Goal: Task Accomplishment & Management: Manage account settings

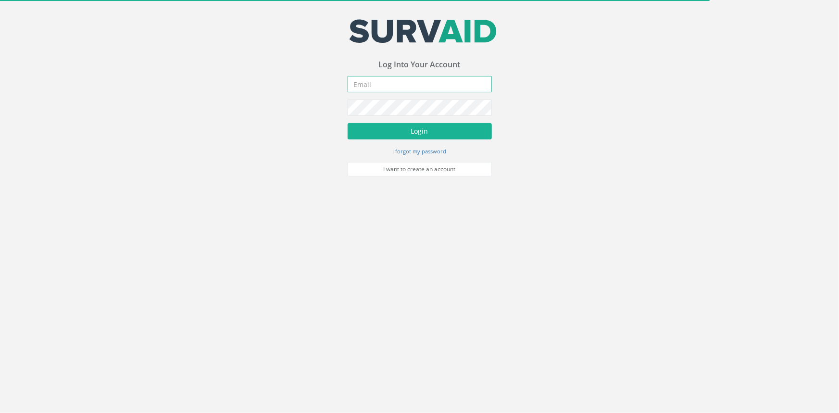
click at [432, 82] on input "email" at bounding box center [420, 84] width 144 height 16
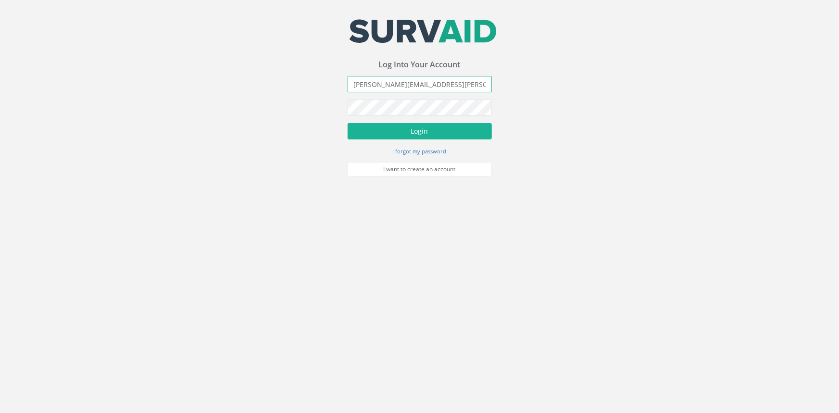
type input "[PERSON_NAME][EMAIL_ADDRESS][PERSON_NAME][DOMAIN_NAME]"
click at [348, 123] on button "Login" at bounding box center [420, 131] width 144 height 16
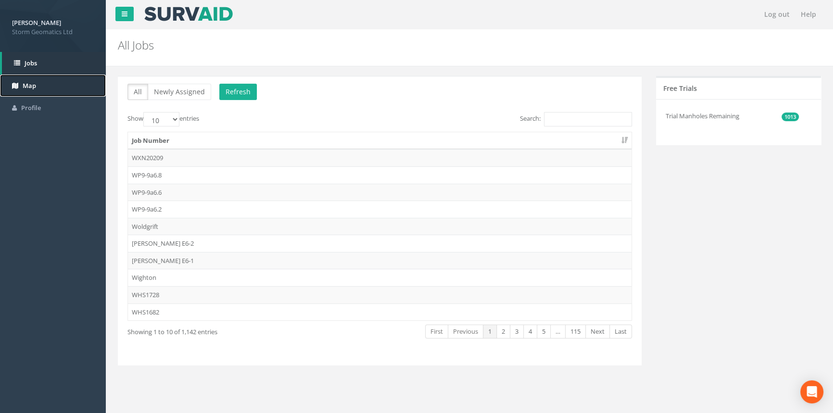
click at [50, 78] on link "Map" at bounding box center [53, 86] width 106 height 23
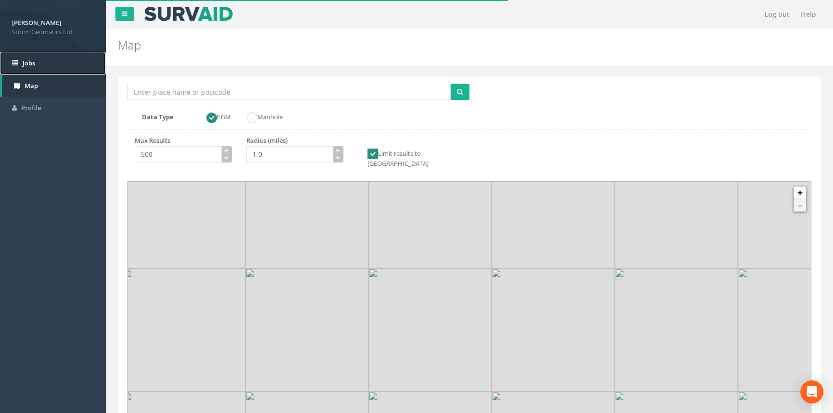
click at [55, 57] on link "Jobs" at bounding box center [53, 63] width 106 height 23
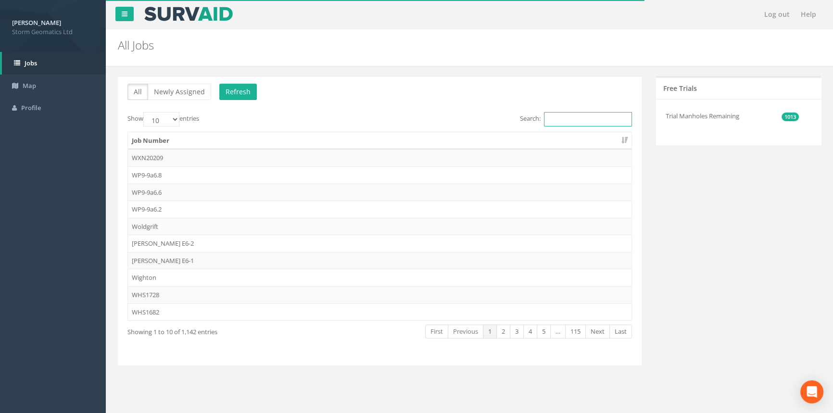
click at [573, 119] on input "Search:" at bounding box center [588, 119] width 88 height 14
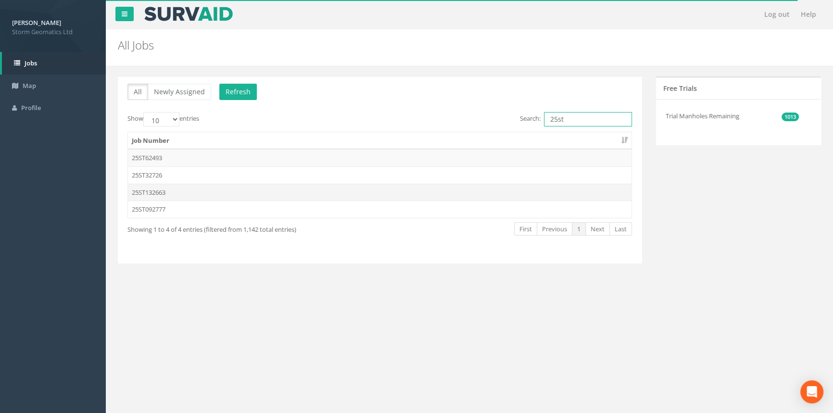
type input "25st"
click at [242, 189] on td "25ST132663" at bounding box center [379, 192] width 503 height 17
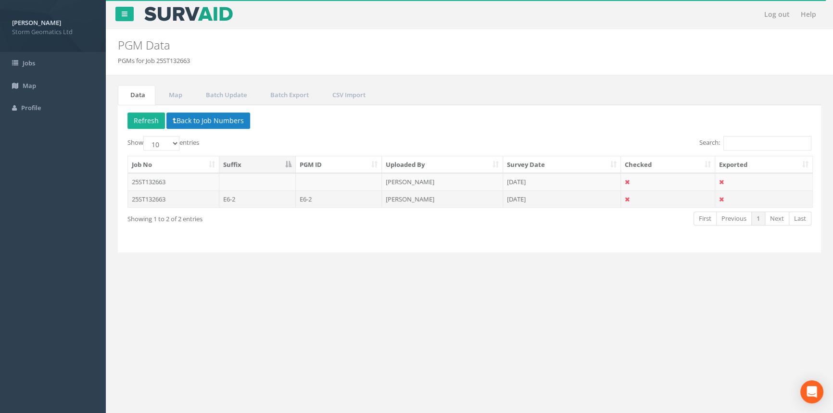
click at [261, 205] on td "E6-2" at bounding box center [257, 198] width 76 height 17
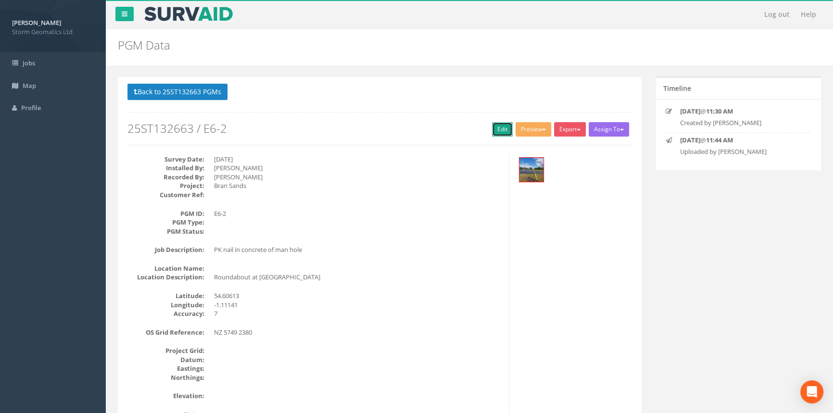
click at [502, 124] on link "Edit" at bounding box center [502, 129] width 21 height 14
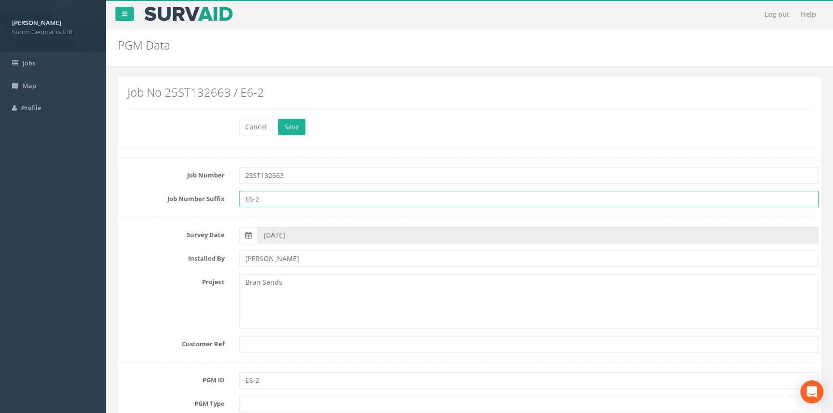
click at [278, 204] on input "E6-2" at bounding box center [528, 199] width 579 height 16
type input "b"
type input "BRA E6-2"
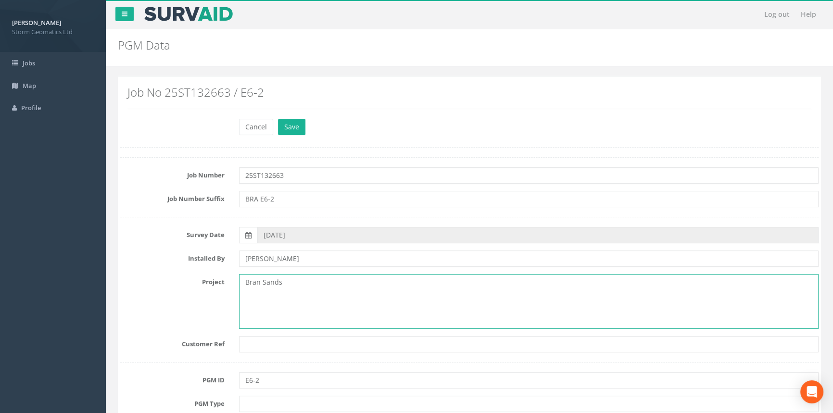
click at [311, 284] on textarea "Bran Sands" at bounding box center [528, 301] width 579 height 55
drag, startPoint x: 298, startPoint y: 288, endPoint x: 244, endPoint y: 296, distance: 54.9
click at [244, 296] on textarea "Bran Sands" at bounding box center [528, 301] width 579 height 55
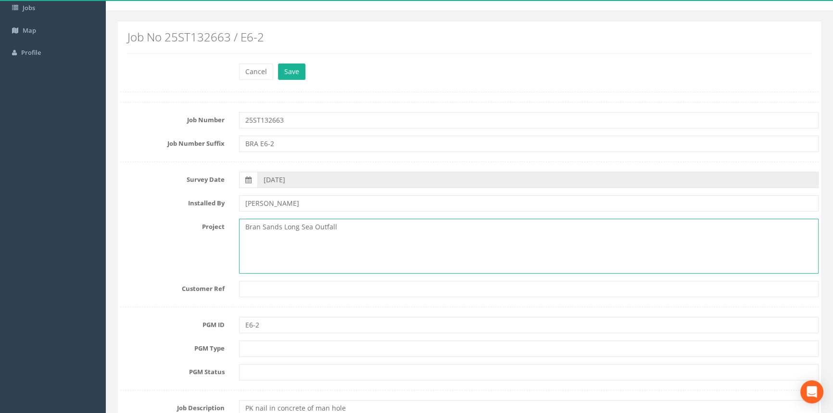
scroll to position [87, 0]
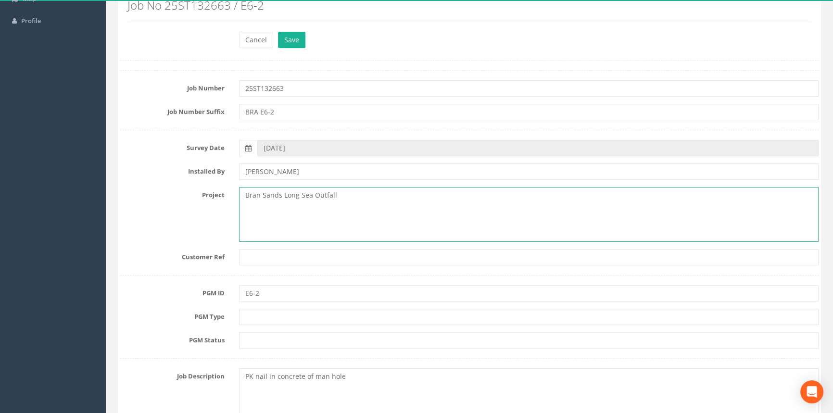
type textarea "Bran Sands Long Sea Outfall"
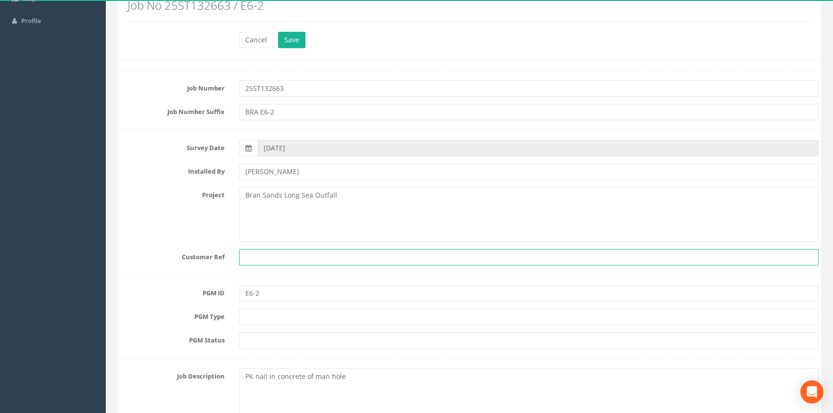
click at [333, 256] on input "text" at bounding box center [528, 257] width 579 height 16
type input "ST0254227"
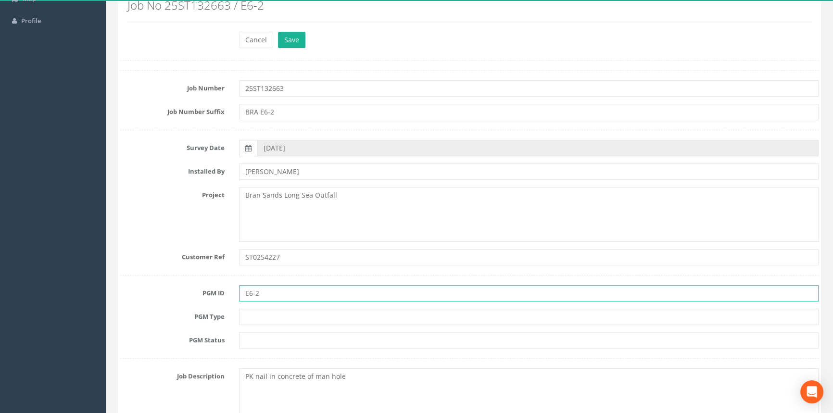
click at [292, 286] on input "E6-2" at bounding box center [528, 293] width 579 height 16
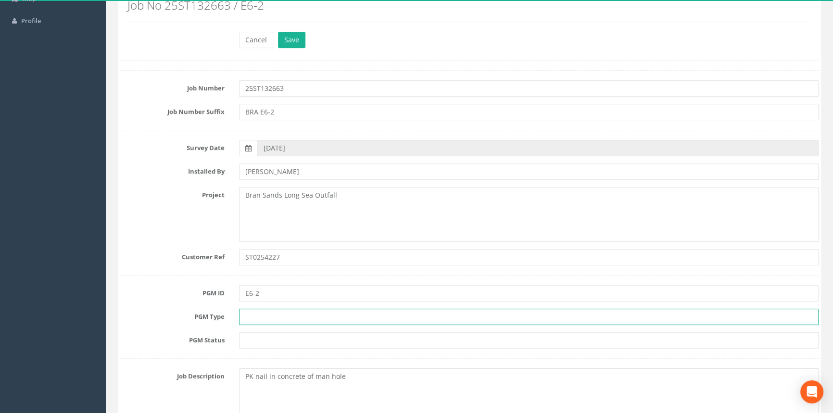
click at [318, 317] on input "text" at bounding box center [528, 317] width 579 height 16
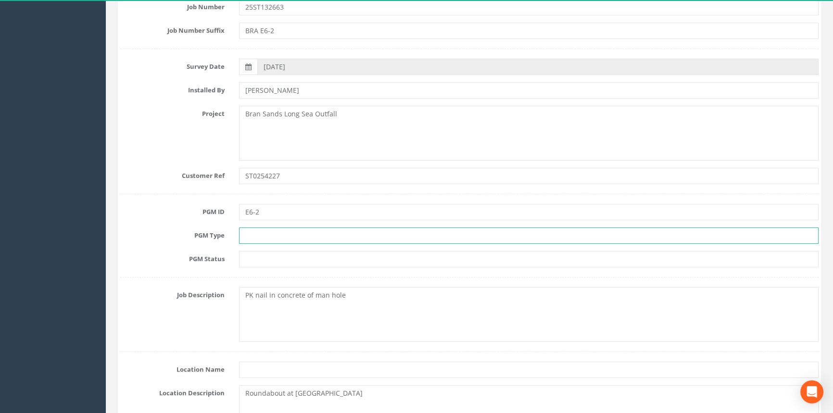
scroll to position [218, 0]
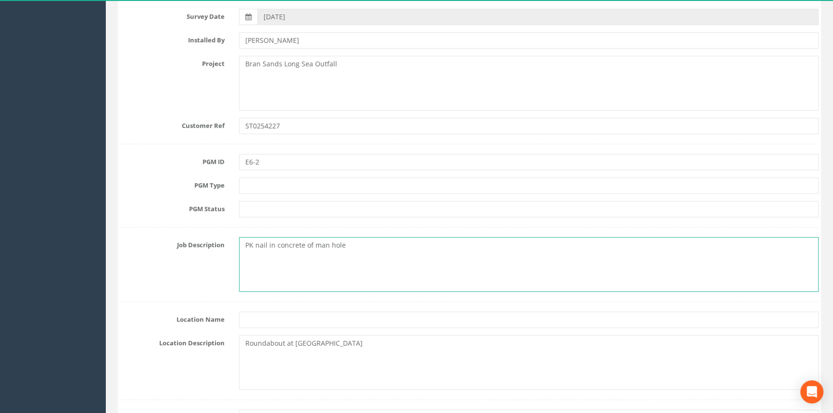
click at [299, 282] on textarea "PK nail in concrete of man hole" at bounding box center [528, 264] width 579 height 55
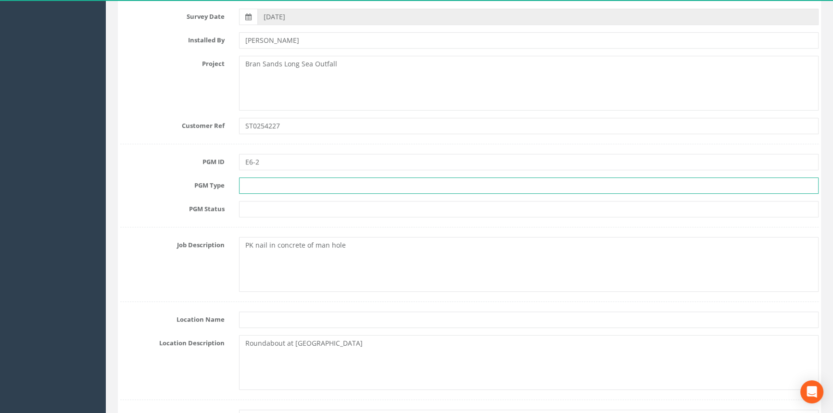
click at [307, 186] on input "text" at bounding box center [528, 185] width 579 height 16
type input "PK Nail"
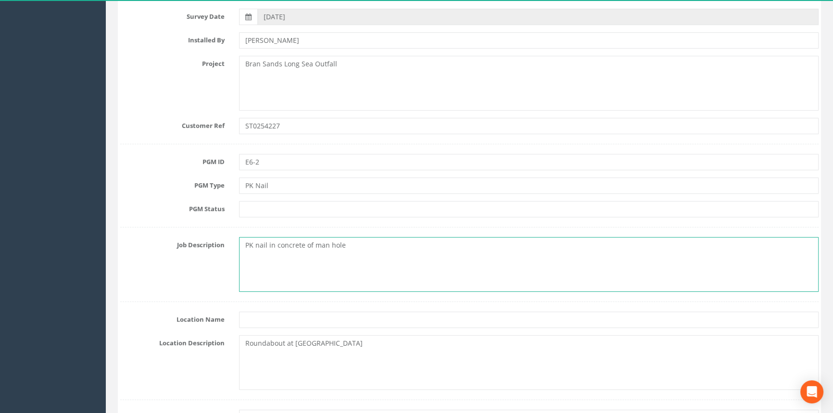
click at [370, 249] on textarea "PK nail in concrete of man hole" at bounding box center [528, 264] width 579 height 55
drag, startPoint x: 363, startPoint y: 249, endPoint x: 304, endPoint y: 257, distance: 59.6
click at [304, 257] on textarea "PK nail in concrete of man hole" at bounding box center [528, 264] width 579 height 55
type textarea "PK nail in concrete edge of manhole"
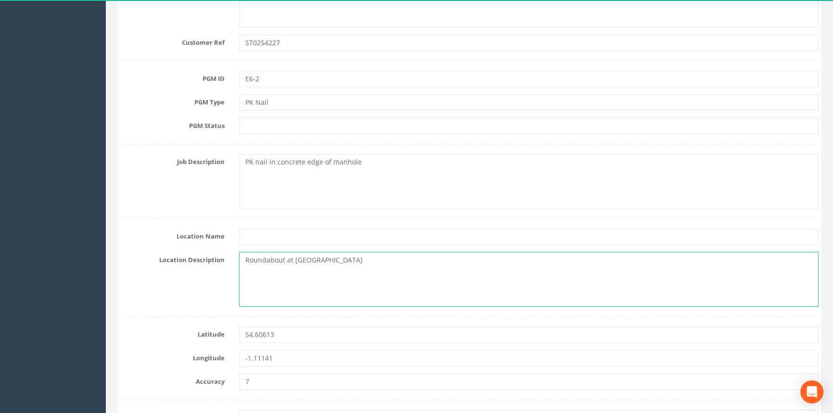
scroll to position [349, 0]
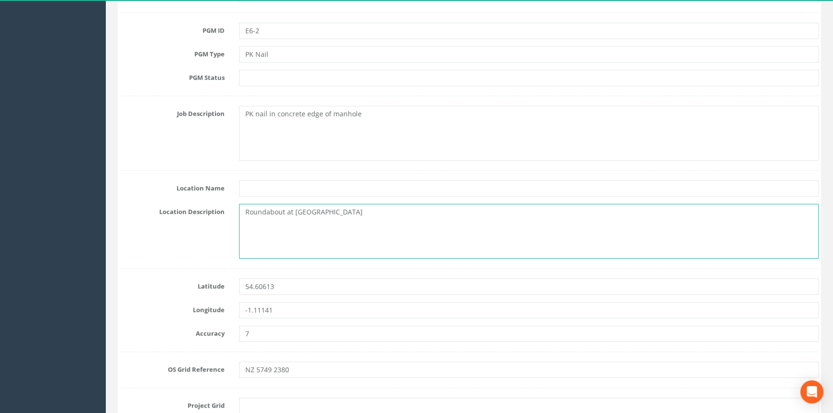
drag, startPoint x: 362, startPoint y: 214, endPoint x: 287, endPoint y: 219, distance: 75.1
click at [287, 219] on textarea "Roundabout at [GEOGRAPHIC_DATA]" at bounding box center [528, 231] width 579 height 55
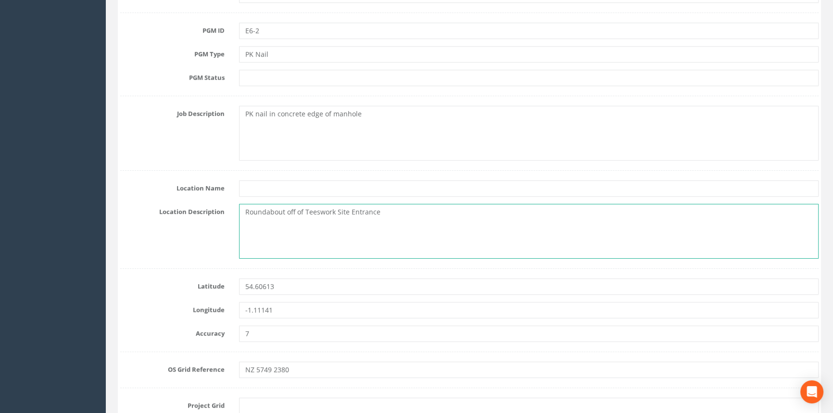
drag, startPoint x: 384, startPoint y: 212, endPoint x: 356, endPoint y: 220, distance: 28.9
click at [356, 220] on textarea "Roundabout off of Teeswork Site Entrance" at bounding box center [528, 231] width 579 height 55
drag, startPoint x: 270, startPoint y: 221, endPoint x: 275, endPoint y: 221, distance: 5.3
click at [271, 221] on textarea "Roundabout off of Teeswork Site Entrance" at bounding box center [528, 231] width 579 height 55
drag, startPoint x: 364, startPoint y: 218, endPoint x: 380, endPoint y: 214, distance: 16.0
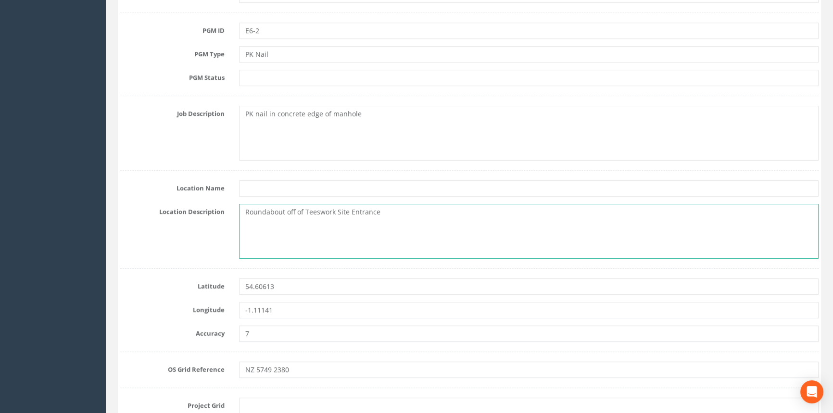
click at [364, 217] on textarea "Roundabout off of Teeswork Site Entrance" at bounding box center [528, 231] width 579 height 55
drag, startPoint x: 381, startPoint y: 213, endPoint x: 235, endPoint y: 202, distance: 146.5
click at [235, 204] on div "Roundabout off of Teeswork Site Entrance" at bounding box center [529, 231] width 594 height 55
paste textarea "Redcar TS10 5QW"
click at [348, 211] on textarea "[STREET_ADDRESS]" at bounding box center [528, 231] width 579 height 55
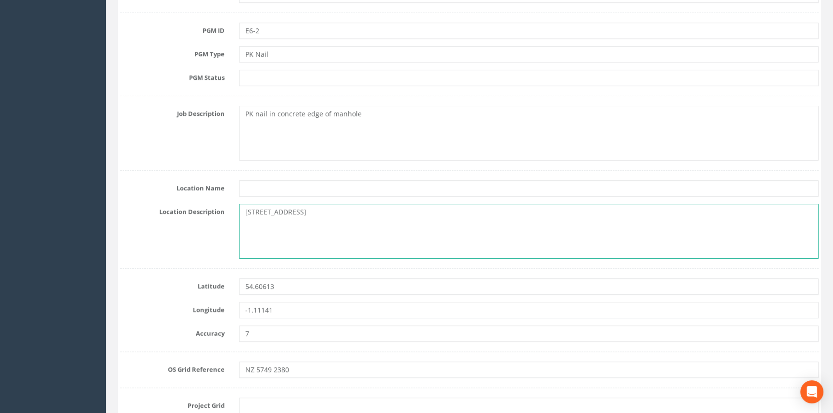
click at [429, 211] on textarea "[STREET_ADDRESS]" at bounding box center [528, 231] width 579 height 55
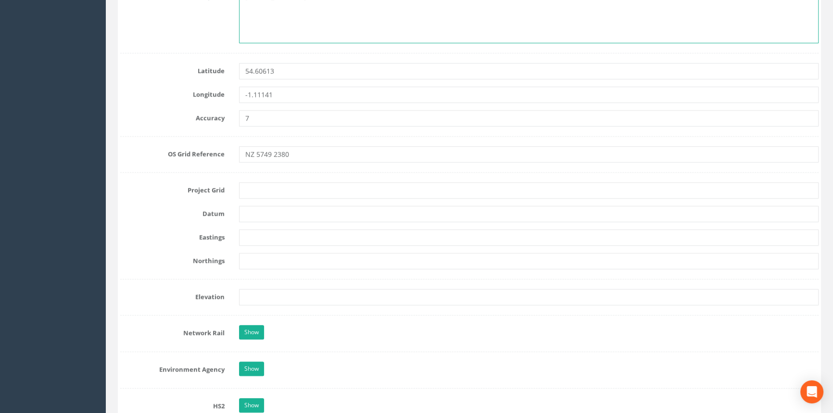
scroll to position [568, 0]
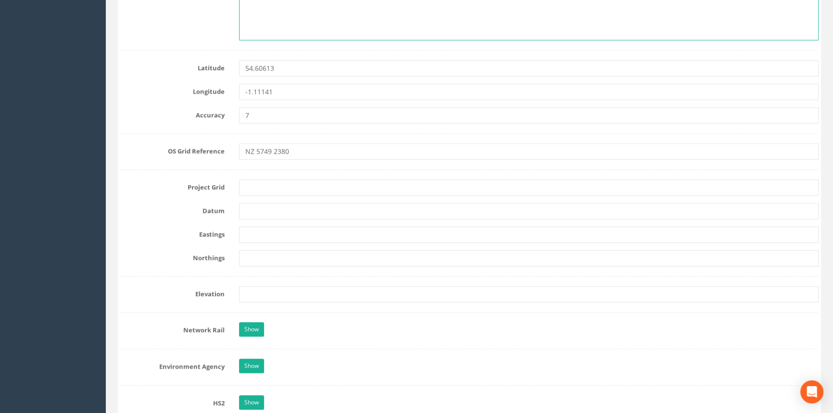
type textarea "[STREET_ADDRESS]"
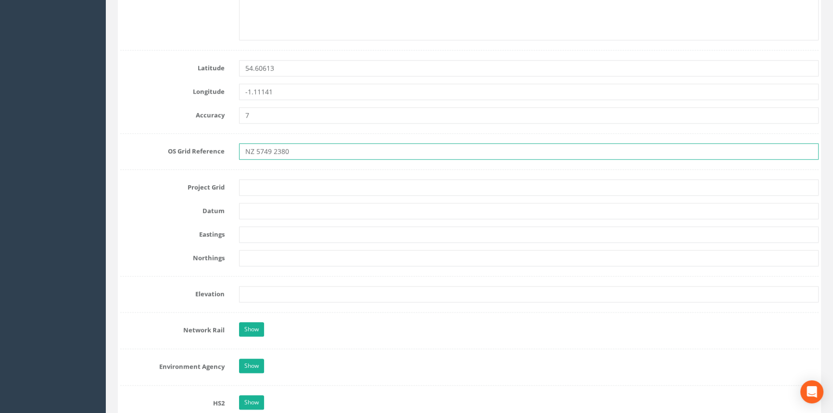
click at [366, 146] on input "NZ 5749 2380" at bounding box center [528, 151] width 579 height 16
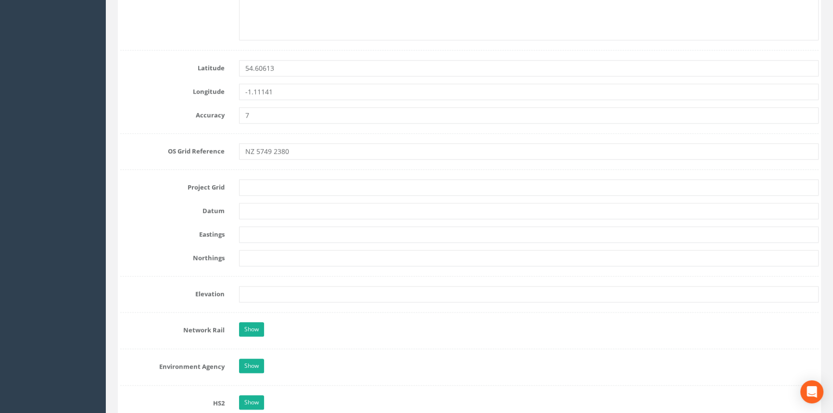
click at [310, 177] on form "Cancel Save Delete Job Number 25ST132663 Job Number Suffix BRA E6-2 Survey Date…" at bounding box center [469, 284] width 698 height 1466
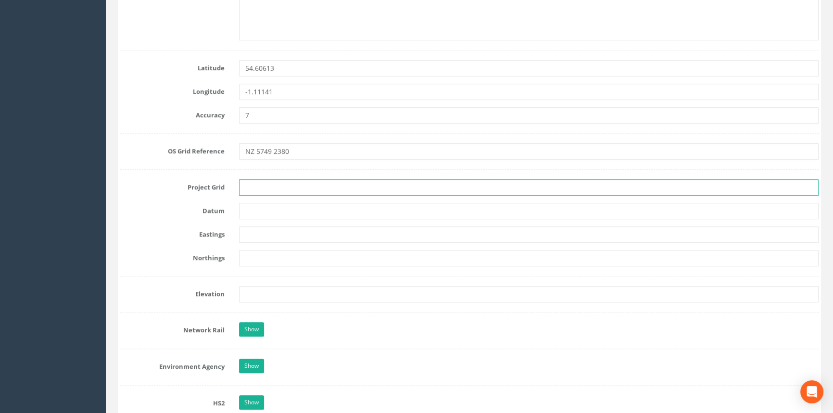
click at [318, 191] on input "text" at bounding box center [528, 187] width 579 height 16
type input "OS GRID"
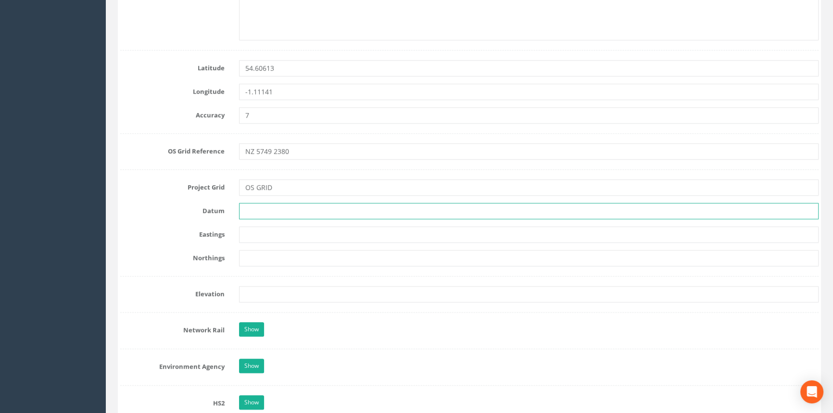
click at [314, 212] on input "text" at bounding box center [528, 211] width 579 height 16
type input "NEWLYN"
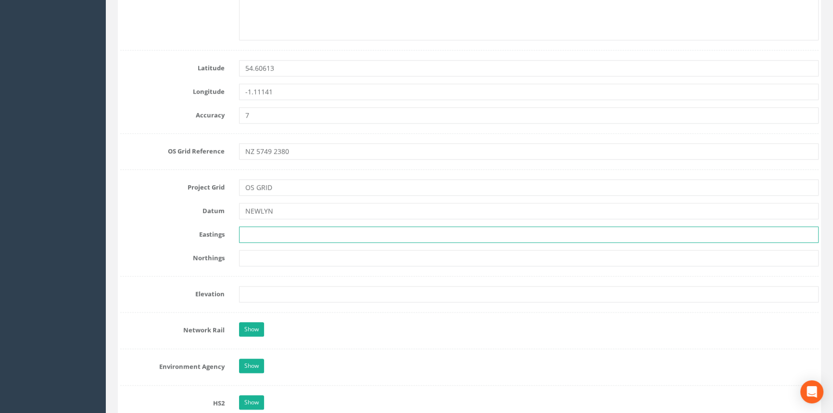
click at [272, 238] on input "text" at bounding box center [528, 234] width 579 height 16
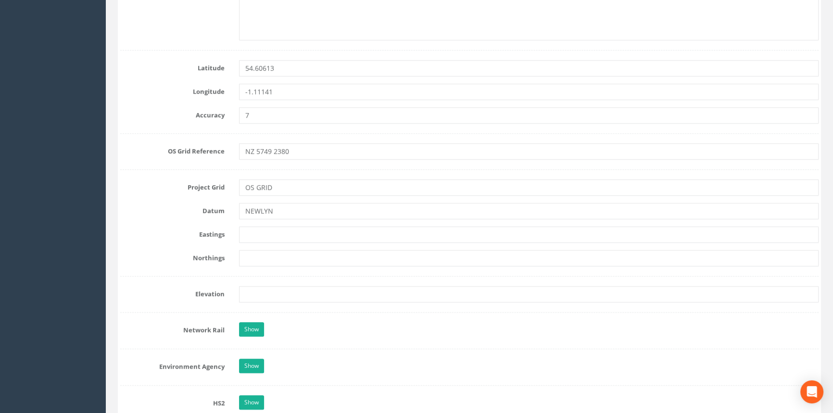
drag, startPoint x: 231, startPoint y: 236, endPoint x: 240, endPoint y: 236, distance: 9.2
click at [231, 236] on label "Eastings" at bounding box center [172, 232] width 119 height 12
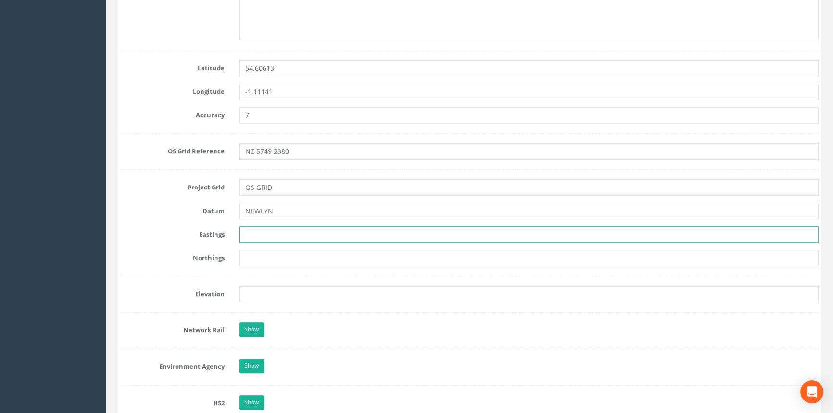
click at [271, 234] on input "text" at bounding box center [528, 234] width 579 height 16
paste input "457497.896"
type input "457497.896"
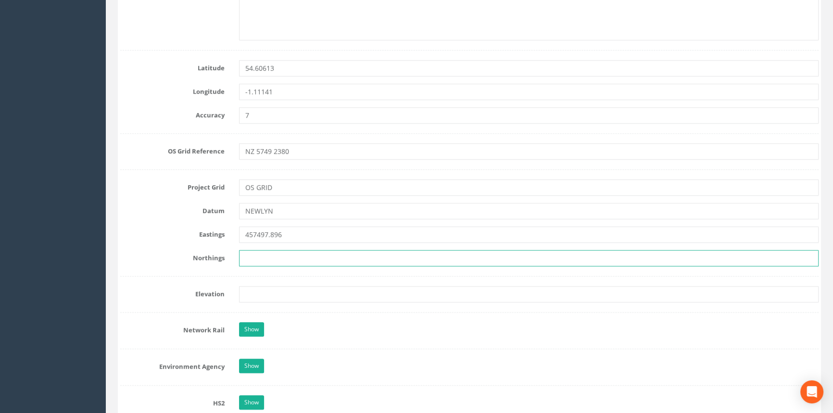
click at [339, 250] on input "text" at bounding box center [528, 258] width 579 height 16
paste input "523800.607"
type input "523800.607"
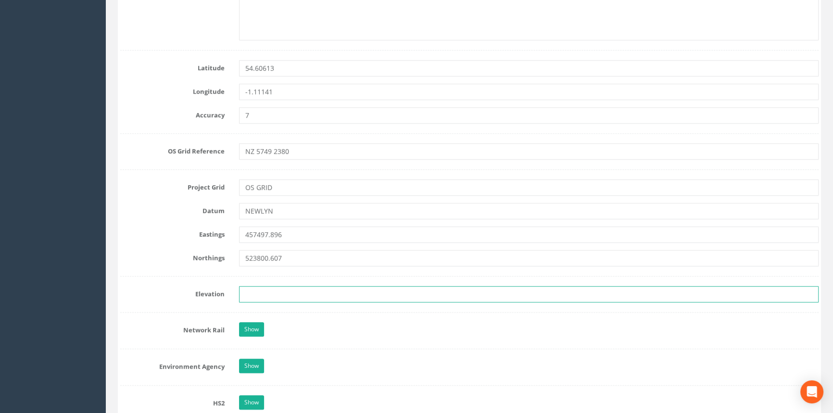
click at [274, 293] on input "text" at bounding box center [528, 294] width 579 height 16
paste input "4.231"
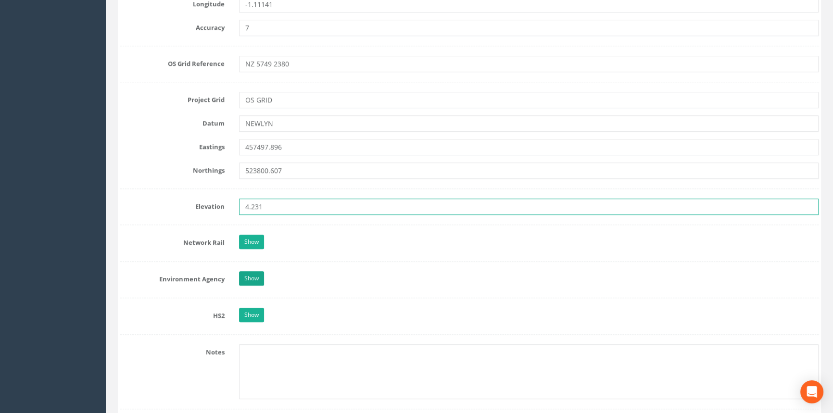
type input "4.231"
click at [250, 277] on link "Show" at bounding box center [251, 278] width 25 height 14
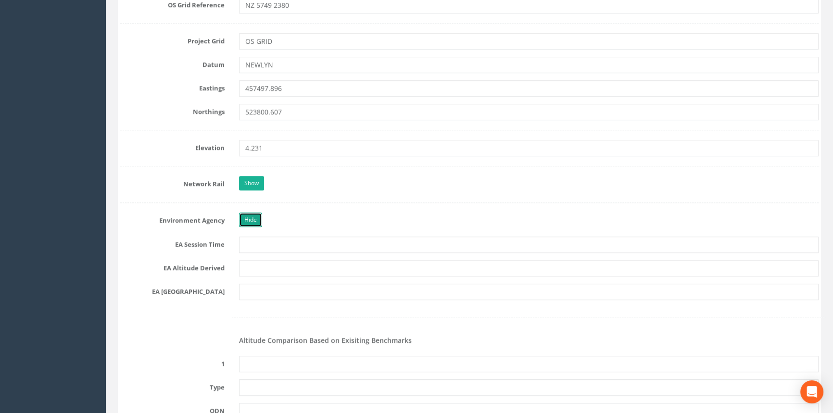
scroll to position [786, 0]
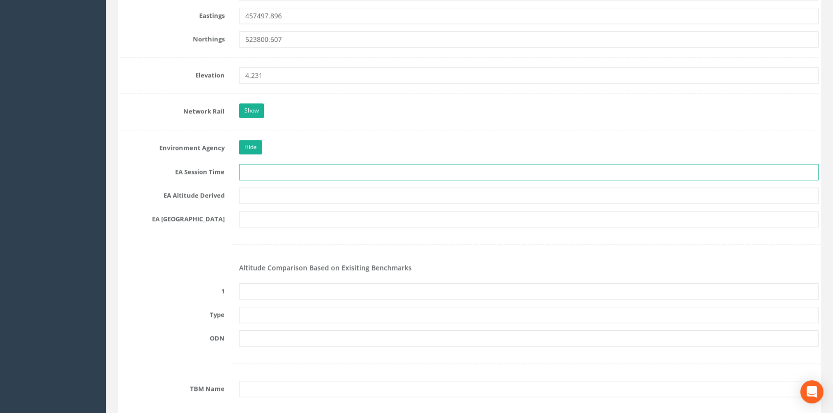
click at [264, 169] on input "text" at bounding box center [528, 172] width 579 height 16
type input "2x3mins"
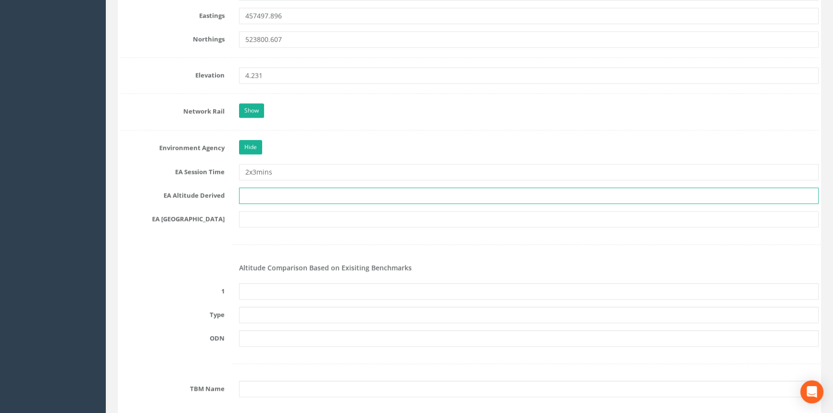
click at [259, 192] on input "text" at bounding box center [528, 195] width 579 height 16
type input "Network RTK & Best fit Levelling"
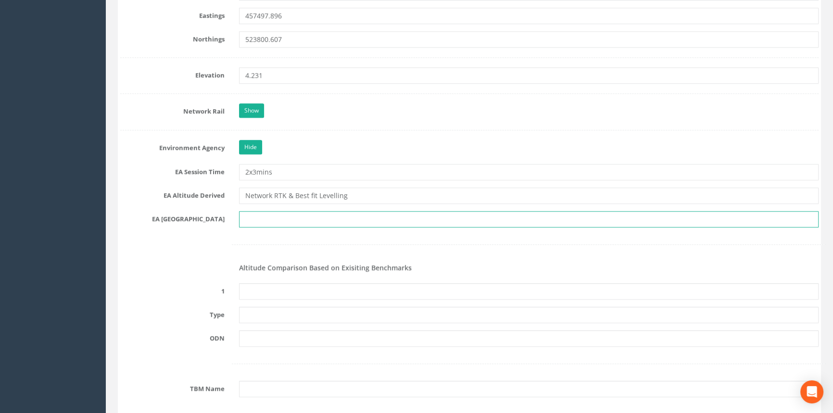
click at [248, 219] on input "text" at bounding box center [528, 219] width 579 height 16
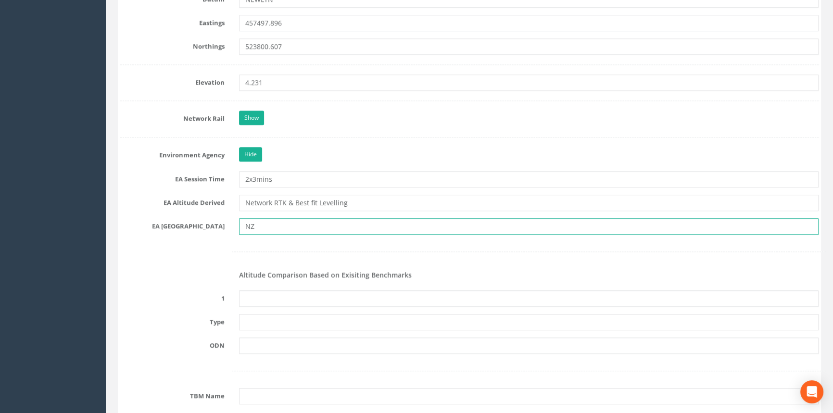
scroll to position [699, 0]
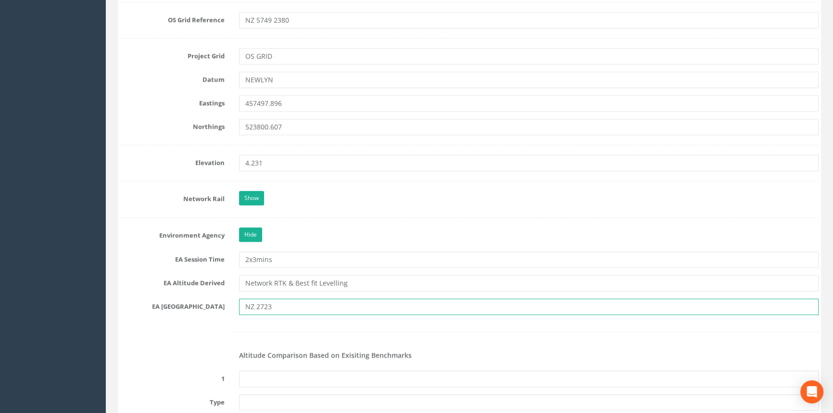
click at [261, 306] on input "NZ 2723" at bounding box center [528, 307] width 579 height 16
type input "NZ 5723"
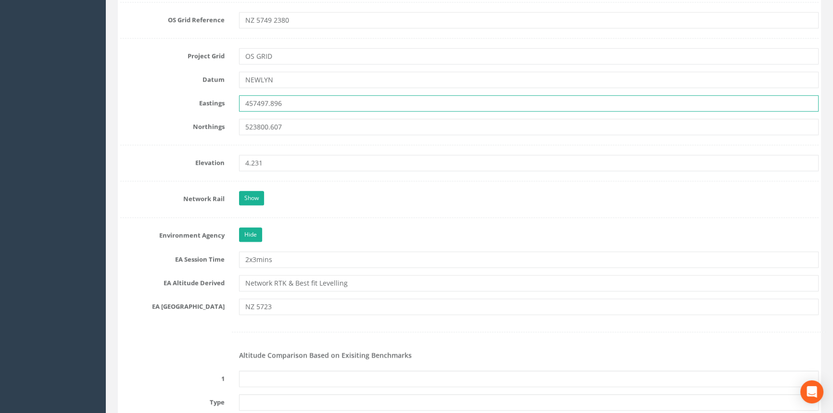
drag, startPoint x: 250, startPoint y: 101, endPoint x: 260, endPoint y: 101, distance: 9.1
click at [260, 101] on input "457497.896" at bounding box center [528, 103] width 579 height 16
drag, startPoint x: 248, startPoint y: 124, endPoint x: 260, endPoint y: 130, distance: 12.7
click at [260, 130] on input "523800.607" at bounding box center [528, 127] width 579 height 16
click at [347, 124] on input "523800.607" at bounding box center [528, 127] width 579 height 16
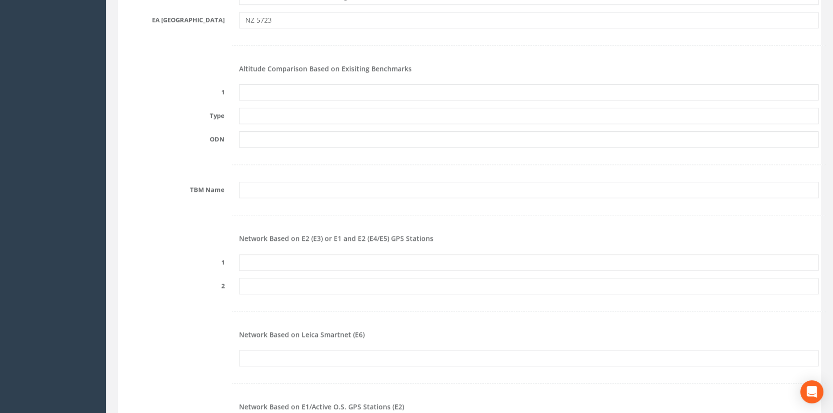
scroll to position [918, 0]
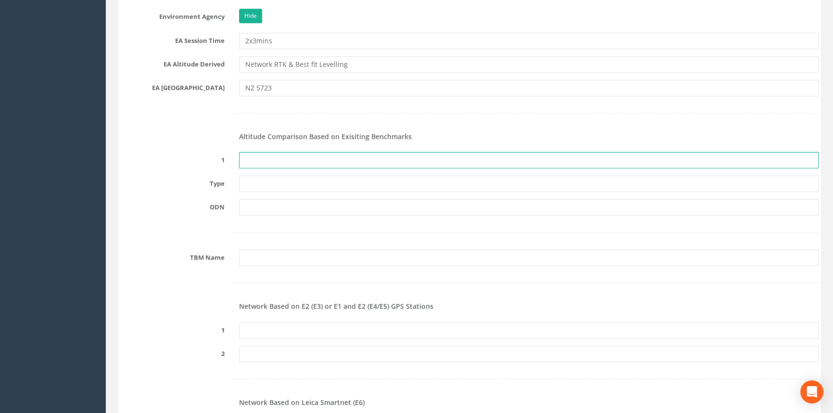
click at [245, 157] on input "text" at bounding box center [528, 160] width 579 height 16
type input "None Recovered"
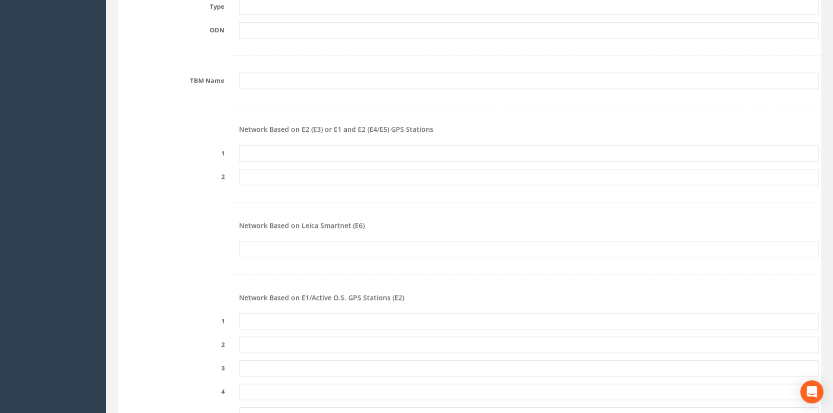
scroll to position [1092, 0]
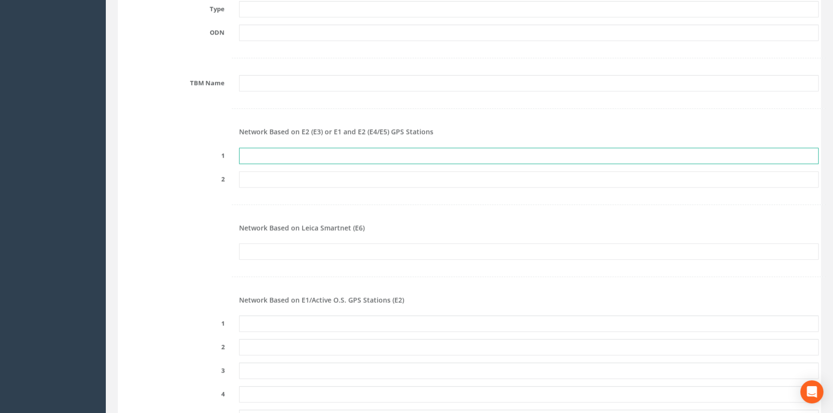
click at [362, 152] on input "text" at bounding box center [528, 156] width 579 height 16
paste input "PRS159826966083"
type input "PRS159826966083"
click at [193, 216] on form "Cancel Save Delete Job Number 25ST132663 Job Number Suffix BRA E6-2 Survey Date…" at bounding box center [469, 107] width 698 height 2160
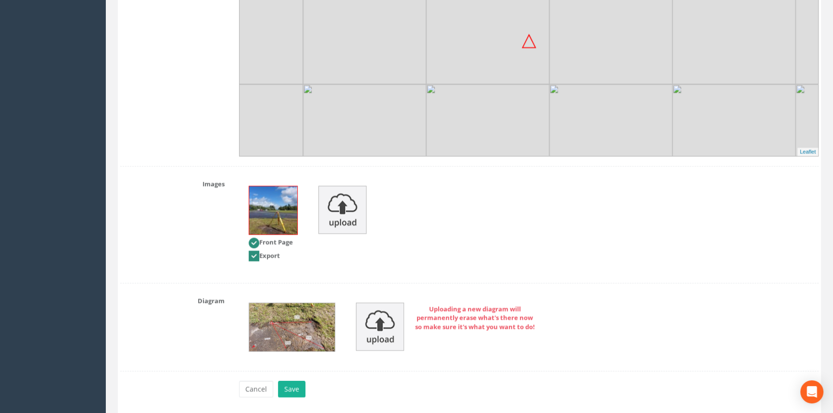
scroll to position [1912, 0]
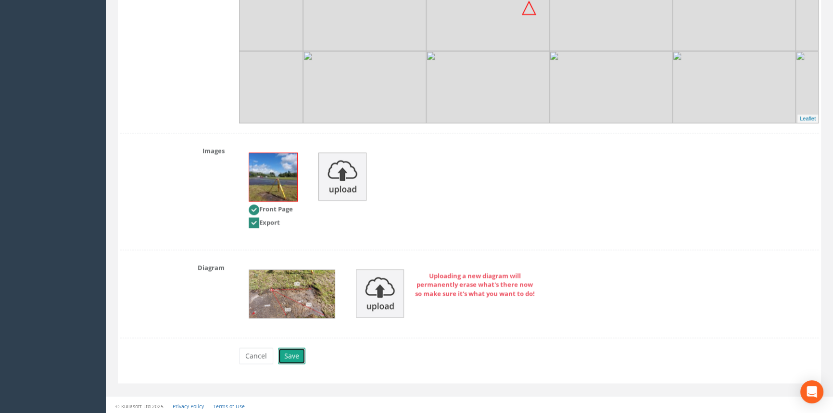
click at [291, 356] on button "Save" at bounding box center [291, 356] width 27 height 16
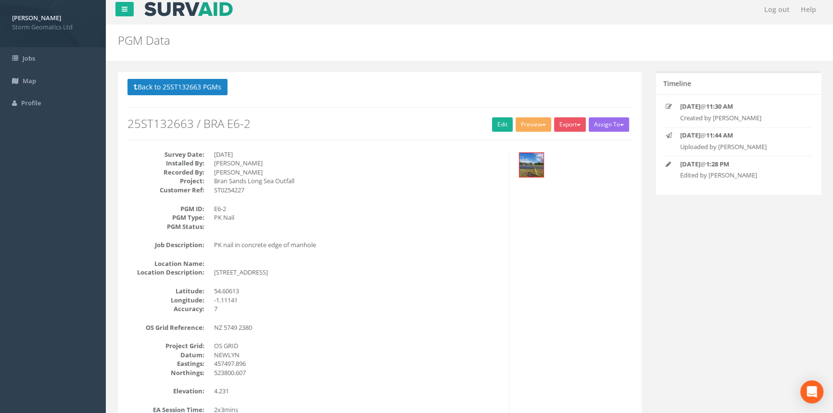
scroll to position [0, 0]
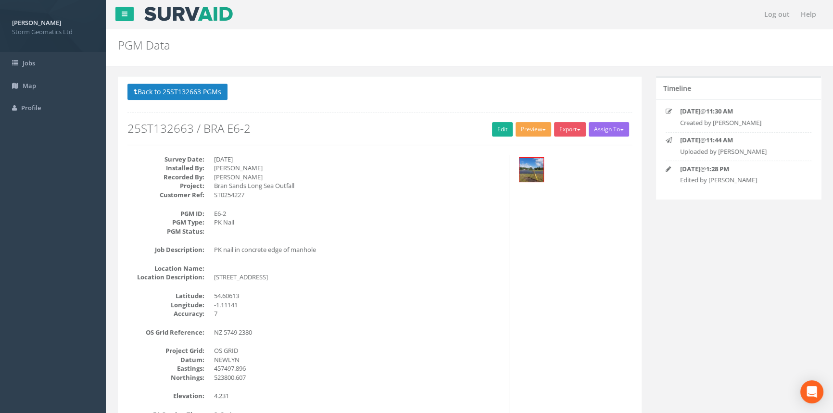
click at [538, 129] on button "Preview" at bounding box center [533, 129] width 36 height 14
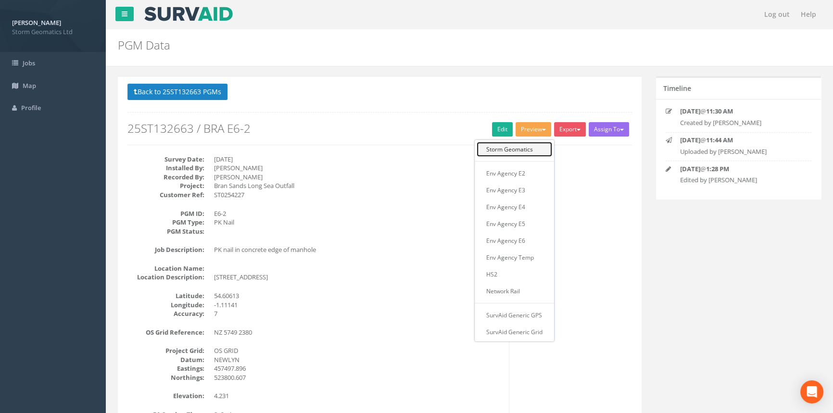
click at [500, 144] on link "Storm Geomatics" at bounding box center [513, 149] width 75 height 15
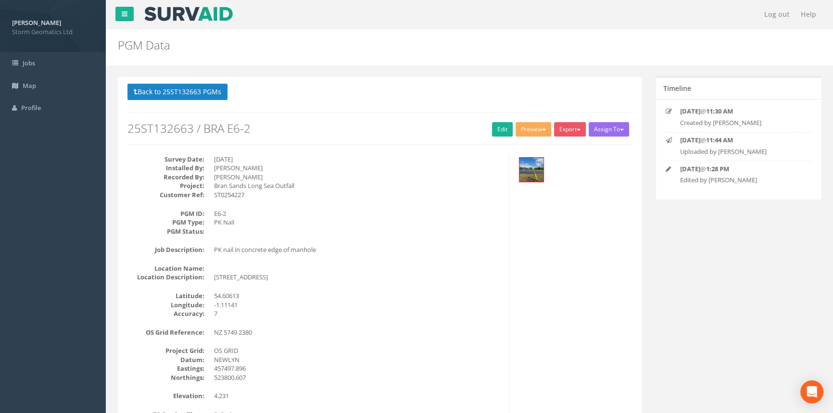
click at [459, 346] on dd "OS GRID" at bounding box center [357, 350] width 287 height 9
click at [69, 59] on link "Jobs" at bounding box center [53, 63] width 106 height 23
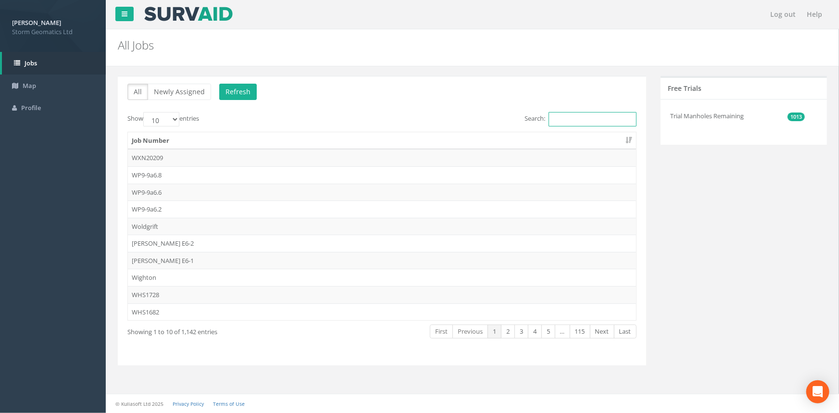
click at [557, 117] on input "Search:" at bounding box center [592, 119] width 88 height 14
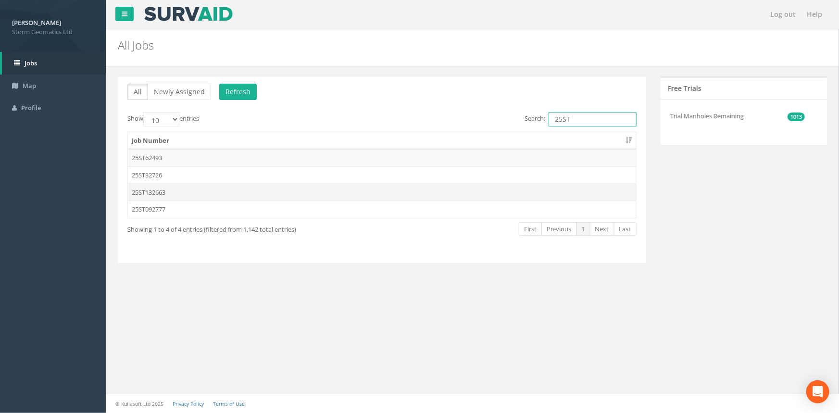
type input "25ST"
drag, startPoint x: 144, startPoint y: 192, endPoint x: 119, endPoint y: 183, distance: 26.6
click at [131, 187] on td "25ST132663" at bounding box center [382, 192] width 508 height 17
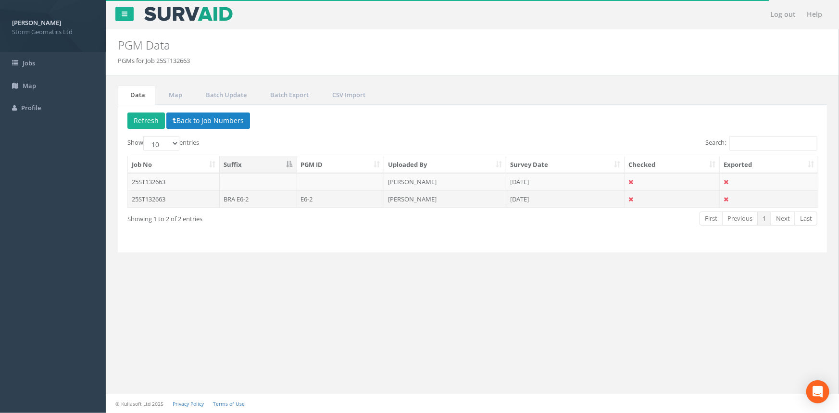
click at [589, 199] on td "[DATE]" at bounding box center [565, 198] width 119 height 17
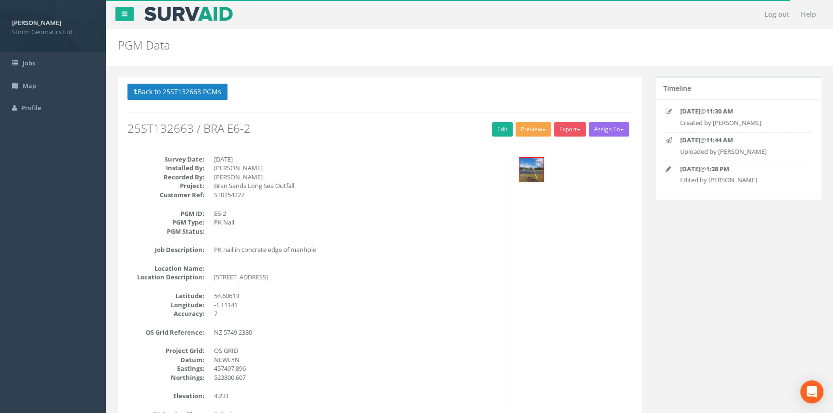
click at [539, 132] on button "Preview" at bounding box center [533, 129] width 36 height 14
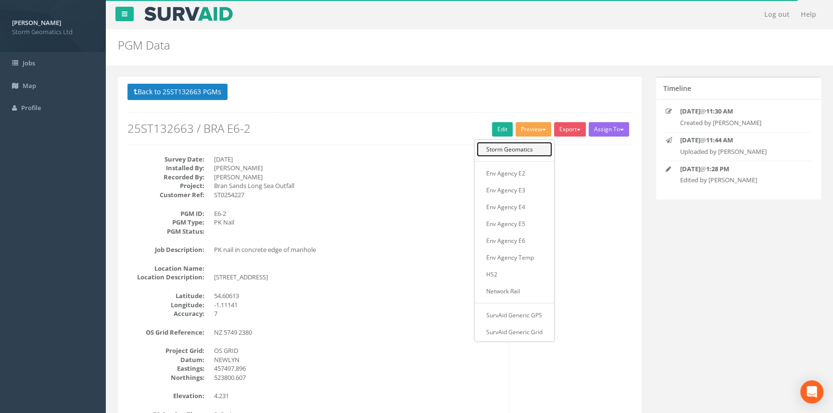
click at [537, 147] on link "Storm Geomatics" at bounding box center [513, 149] width 75 height 15
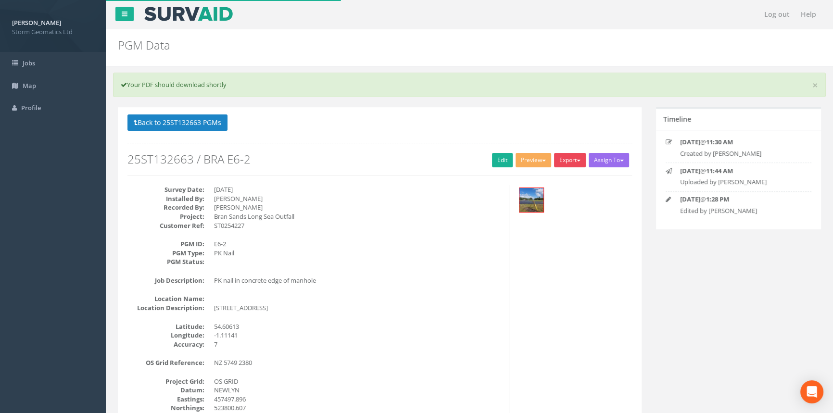
click at [566, 156] on button "Export" at bounding box center [570, 160] width 32 height 14
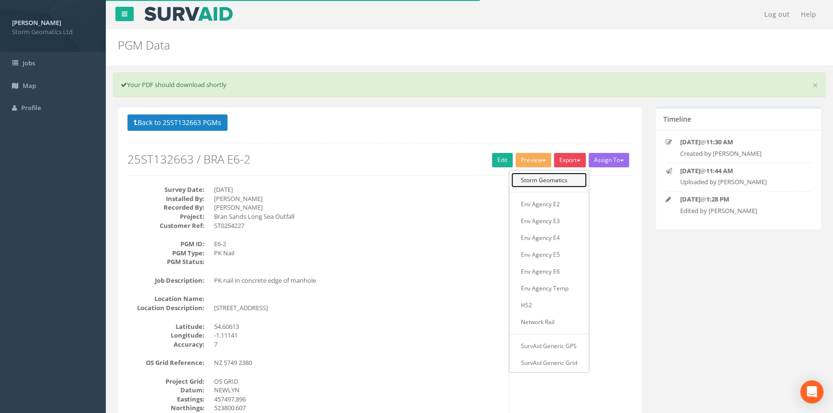
click at [548, 184] on link "Storm Geomatics" at bounding box center [548, 180] width 75 height 15
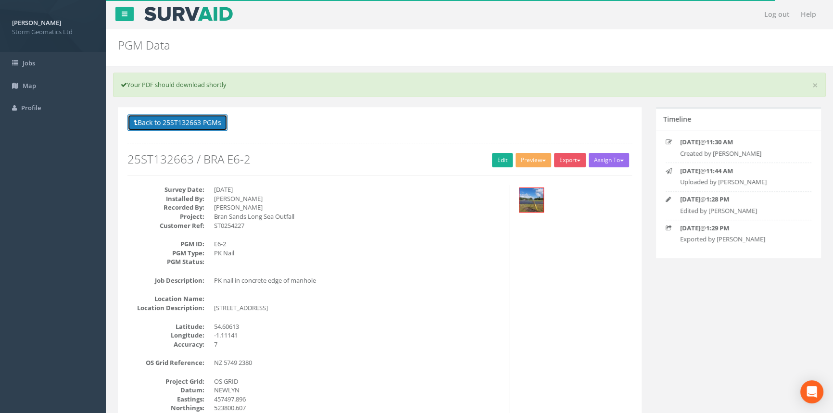
click at [134, 122] on icon at bounding box center [136, 122] width 4 height 7
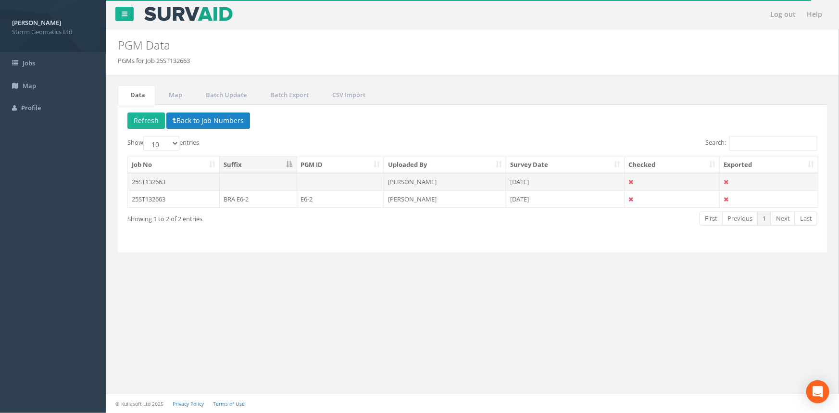
click at [195, 178] on td "25ST132663" at bounding box center [174, 181] width 92 height 17
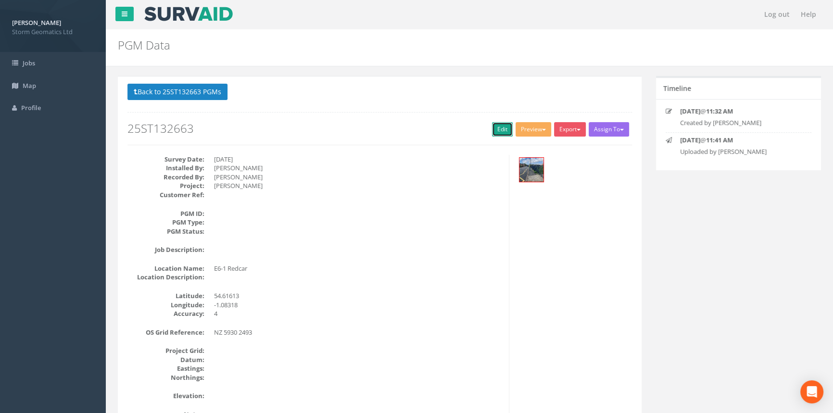
click at [501, 127] on link "Edit" at bounding box center [502, 129] width 21 height 14
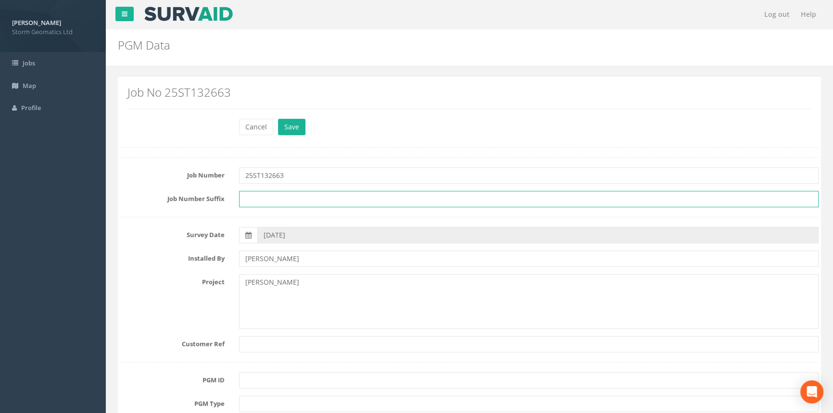
click at [294, 201] on input "text" at bounding box center [528, 199] width 579 height 16
type input "BRA E6-1"
click at [401, 274] on textarea "[PERSON_NAME]" at bounding box center [528, 301] width 579 height 55
click at [291, 283] on textarea "[PERSON_NAME]" at bounding box center [528, 301] width 579 height 55
click at [330, 317] on textarea "Bran Sands Long Sea Outfall" at bounding box center [528, 301] width 579 height 55
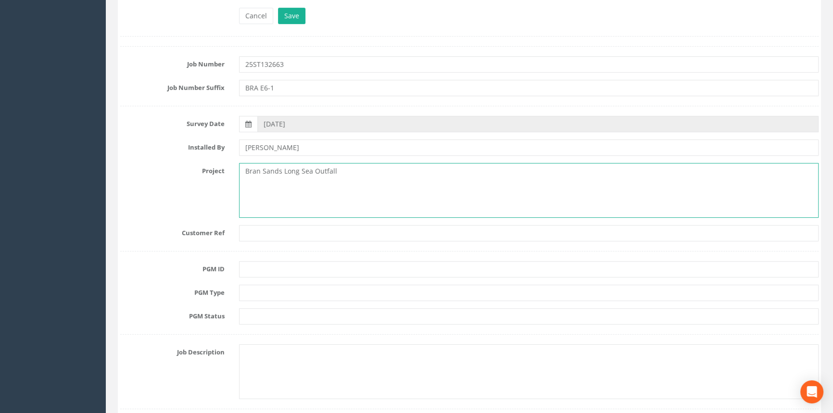
scroll to position [131, 0]
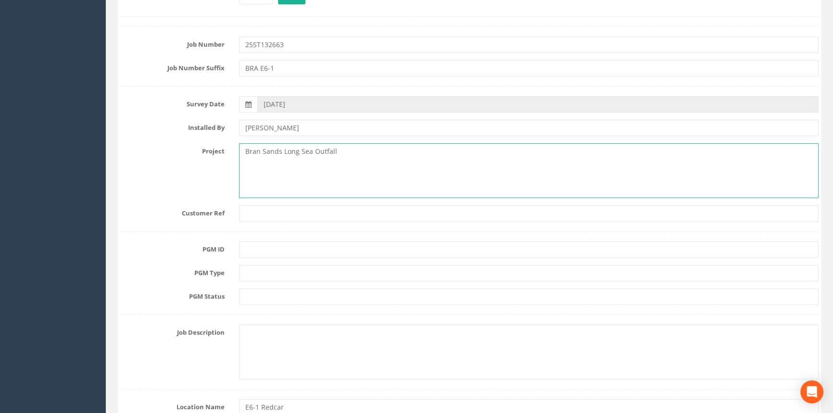
type textarea "Bran Sands Long Sea Outfall"
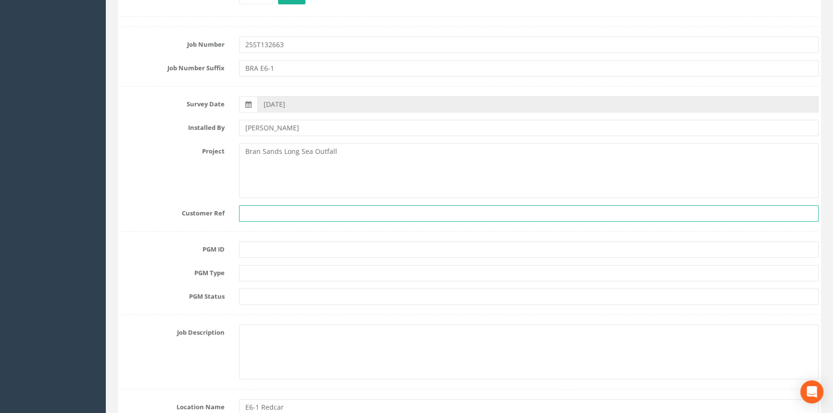
drag, startPoint x: 278, startPoint y: 220, endPoint x: 274, endPoint y: 214, distance: 6.8
click at [277, 217] on input "text" at bounding box center [528, 213] width 579 height 16
type input "A"
type input "ST0254227"
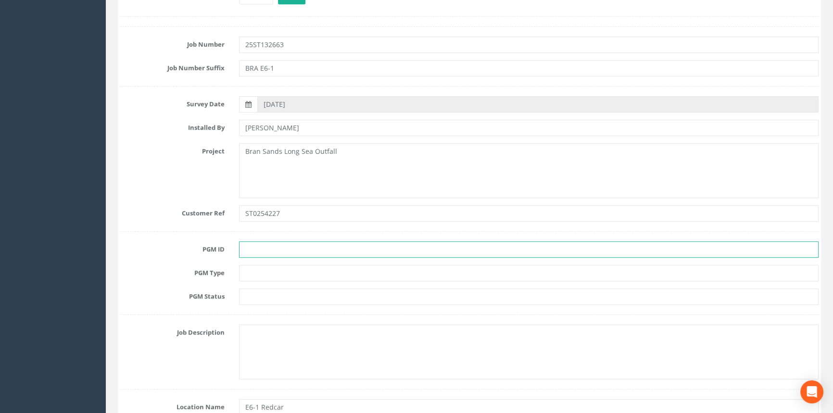
click at [273, 243] on input "text" at bounding box center [528, 249] width 579 height 16
type input "BRA E6-1"
type input "PK Nail"
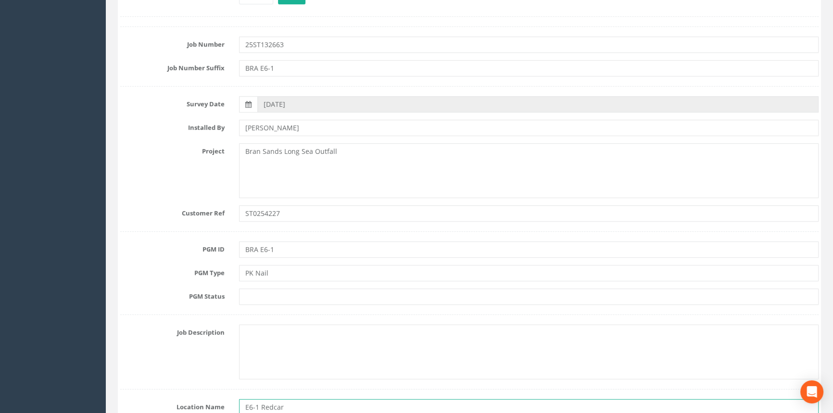
scroll to position [132, 0]
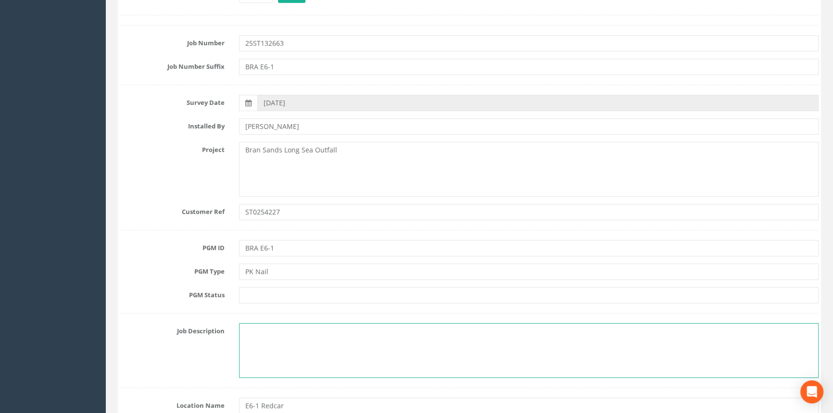
click at [380, 345] on textarea at bounding box center [528, 350] width 579 height 55
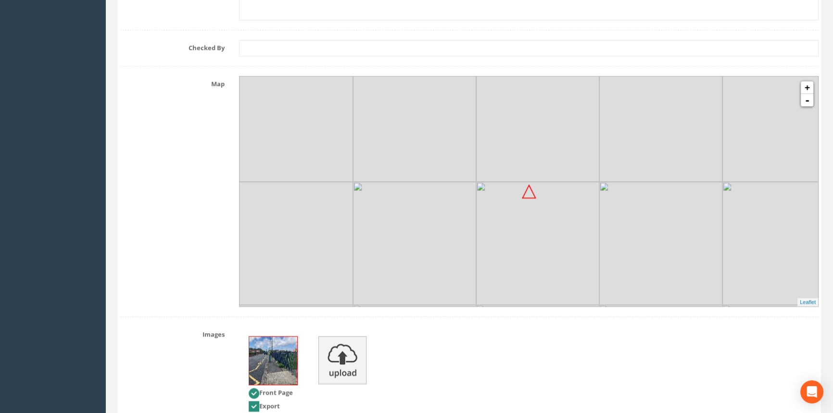
scroll to position [1050, 0]
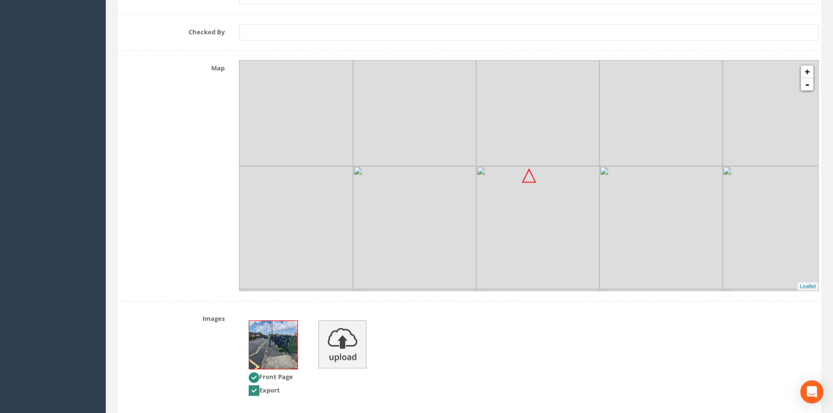
click at [256, 341] on img at bounding box center [273, 345] width 48 height 48
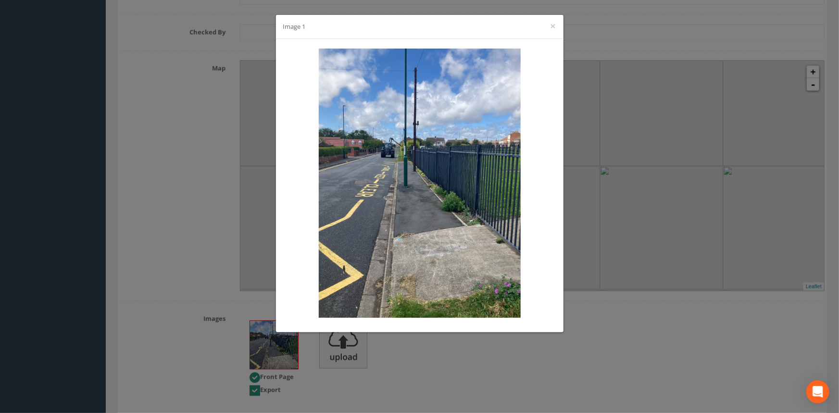
click at [135, 241] on div "Image 1 ×" at bounding box center [419, 206] width 839 height 413
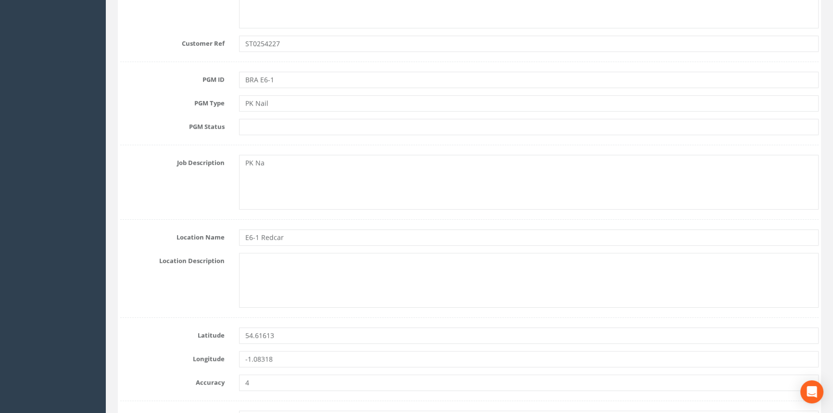
scroll to position [307, 0]
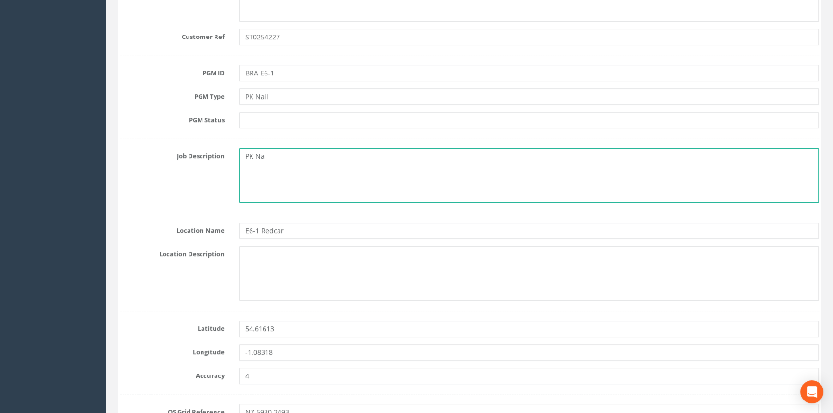
click at [308, 158] on textarea "PK Na" at bounding box center [528, 175] width 579 height 55
type textarea "PK Nail in concrete slab of pavement"
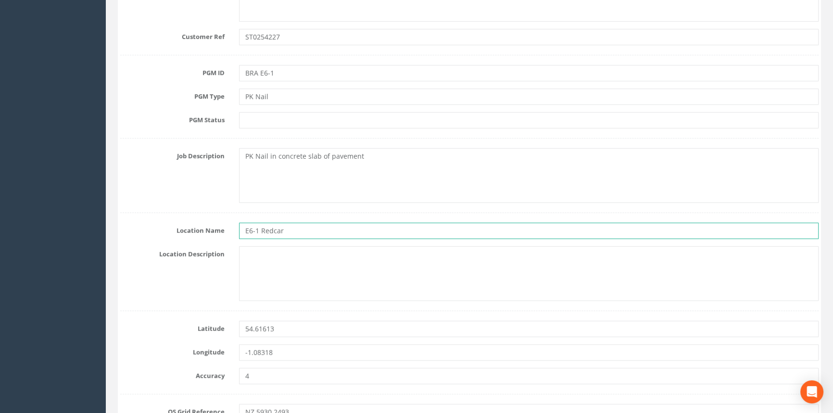
drag, startPoint x: 299, startPoint y: 231, endPoint x: 236, endPoint y: 235, distance: 62.6
click at [236, 235] on div "E6-1 Redcar" at bounding box center [529, 231] width 594 height 16
click at [274, 271] on textarea at bounding box center [528, 273] width 579 height 55
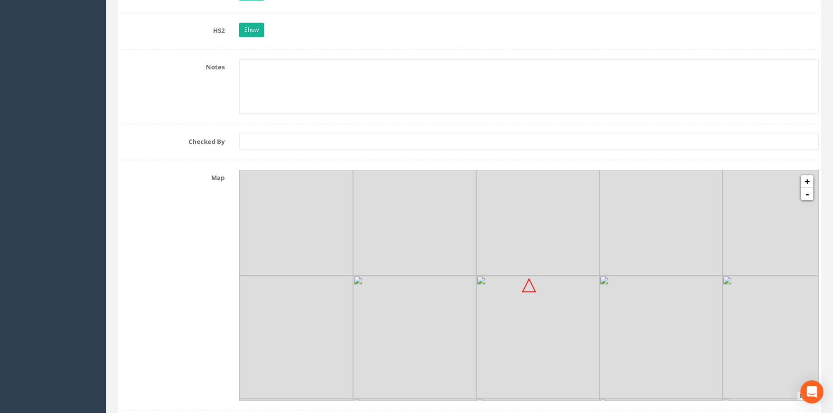
scroll to position [1050, 0]
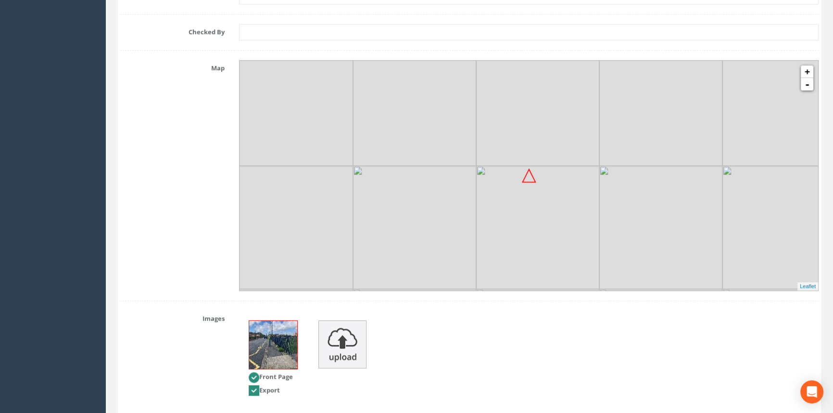
click at [285, 339] on img at bounding box center [273, 345] width 48 height 48
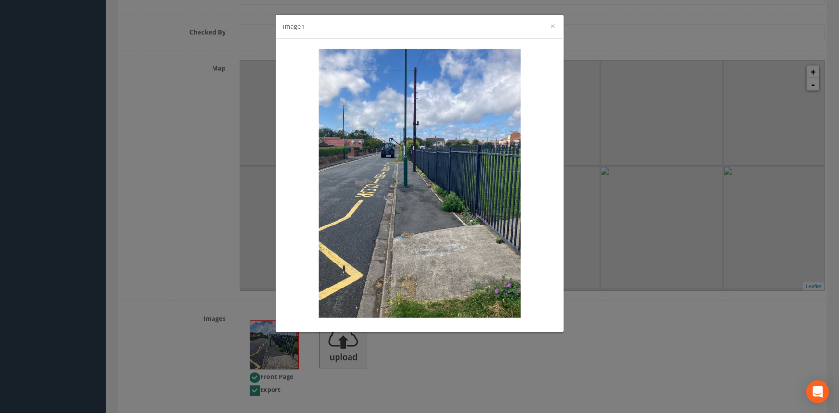
click at [96, 245] on div "Image 1 ×" at bounding box center [419, 206] width 839 height 413
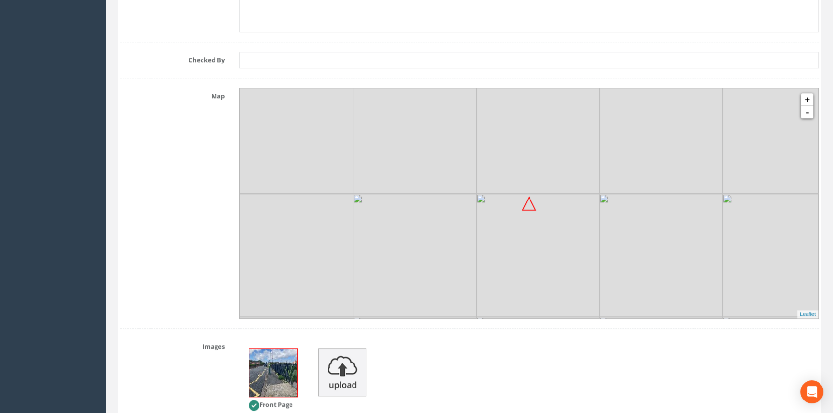
scroll to position [1006, 0]
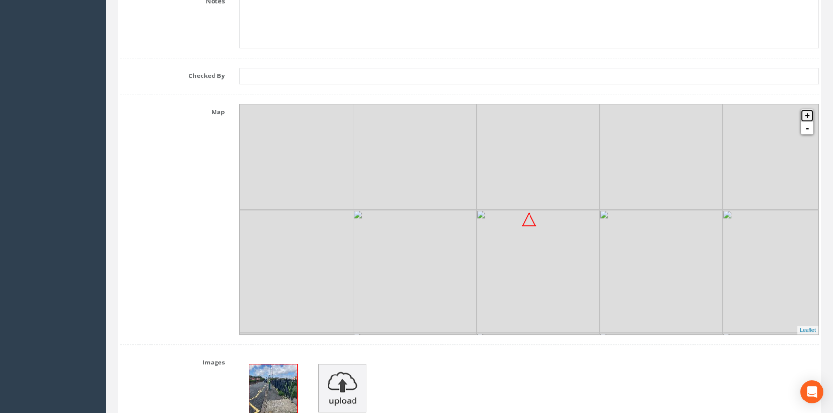
click at [807, 113] on link "+" at bounding box center [806, 115] width 12 height 12
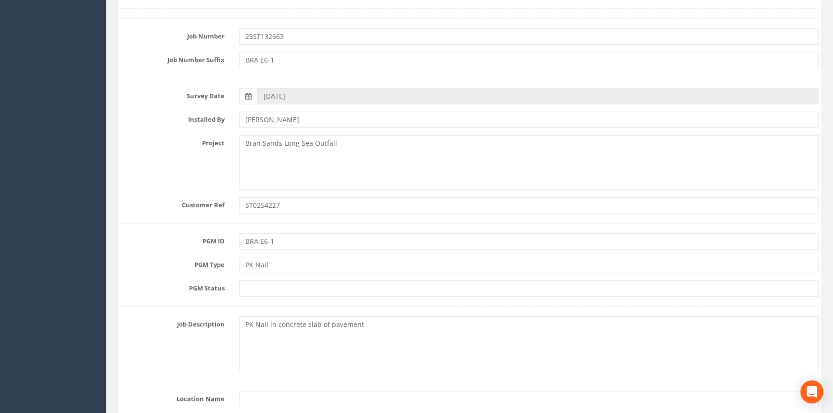
scroll to position [263, 0]
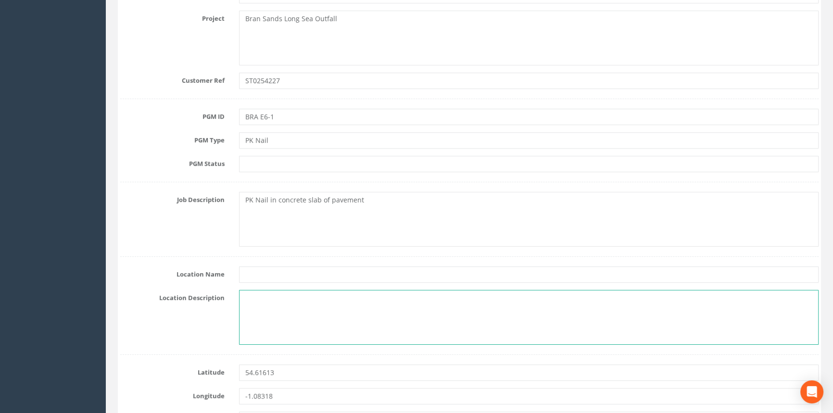
click at [298, 303] on textarea at bounding box center [528, 317] width 579 height 55
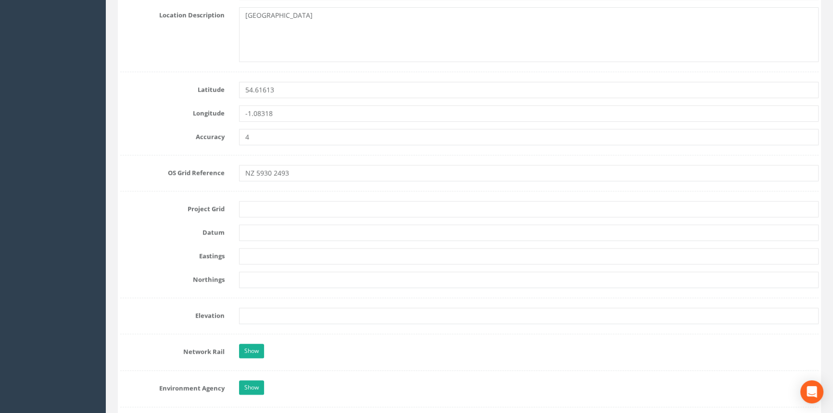
scroll to position [394, 0]
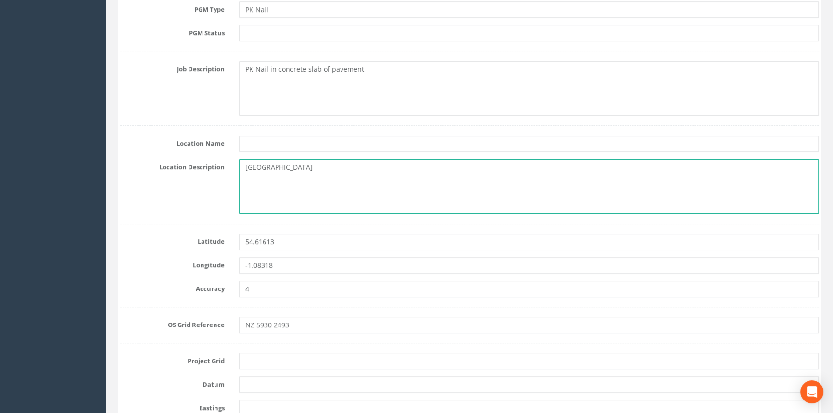
click at [243, 166] on textarea "[GEOGRAPHIC_DATA]" at bounding box center [528, 186] width 579 height 55
click at [441, 165] on textarea "[GEOGRAPHIC_DATA] [GEOGRAPHIC_DATA]" at bounding box center [528, 186] width 579 height 55
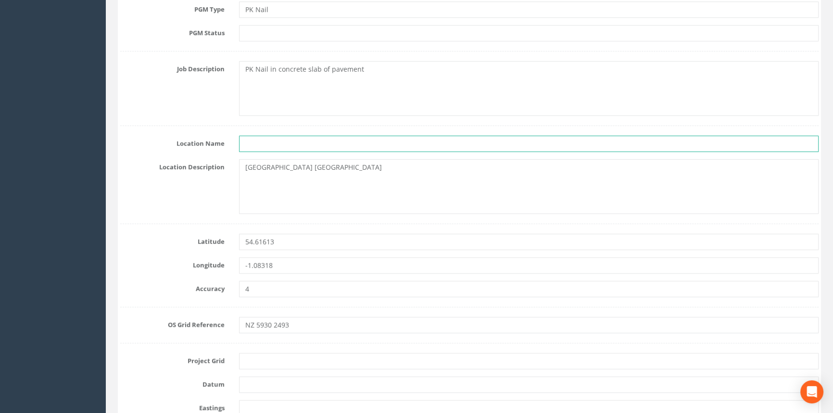
click at [561, 138] on input "text" at bounding box center [528, 144] width 579 height 16
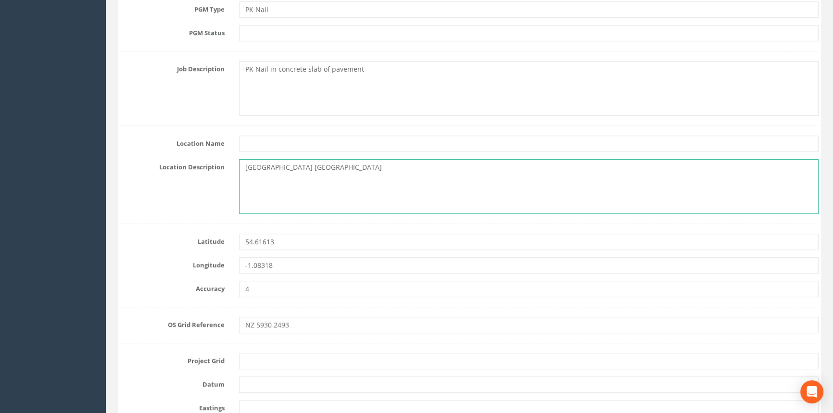
click at [460, 179] on textarea "[GEOGRAPHIC_DATA] [GEOGRAPHIC_DATA]" at bounding box center [528, 186] width 579 height 55
click at [242, 168] on textarea "[GEOGRAPHIC_DATA] [GEOGRAPHIC_DATA]" at bounding box center [528, 186] width 579 height 55
drag, startPoint x: 338, startPoint y: 164, endPoint x: 360, endPoint y: 177, distance: 24.6
click at [338, 165] on textarea "[GEOGRAPHIC_DATA] [GEOGRAPHIC_DATA]" at bounding box center [528, 186] width 579 height 55
click at [245, 165] on textarea "[GEOGRAPHIC_DATA], [GEOGRAPHIC_DATA]" at bounding box center [528, 186] width 579 height 55
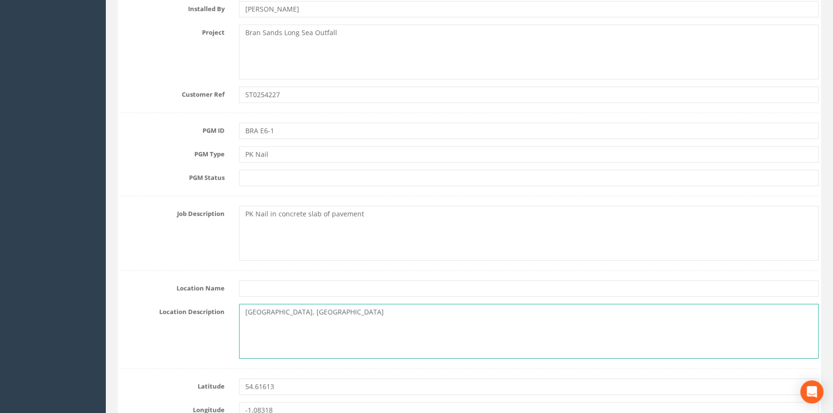
scroll to position [132, 0]
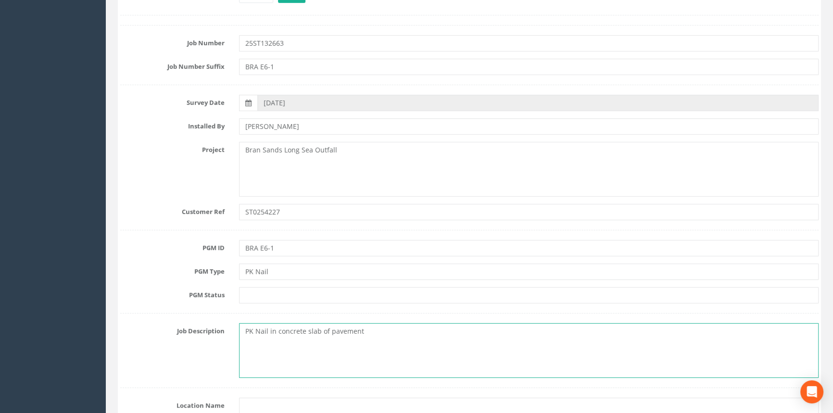
click at [396, 330] on textarea "PK Nail in concrete slab of pavement" at bounding box center [528, 350] width 579 height 55
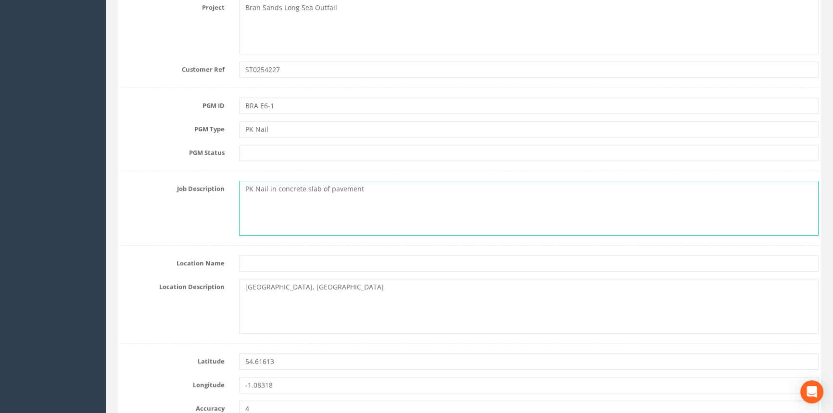
scroll to position [438, 0]
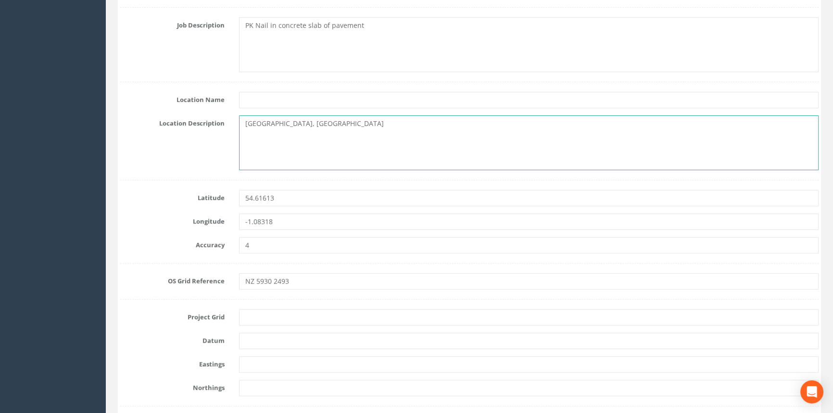
click at [245, 120] on textarea "[GEOGRAPHIC_DATA], [GEOGRAPHIC_DATA]" at bounding box center [528, 142] width 579 height 55
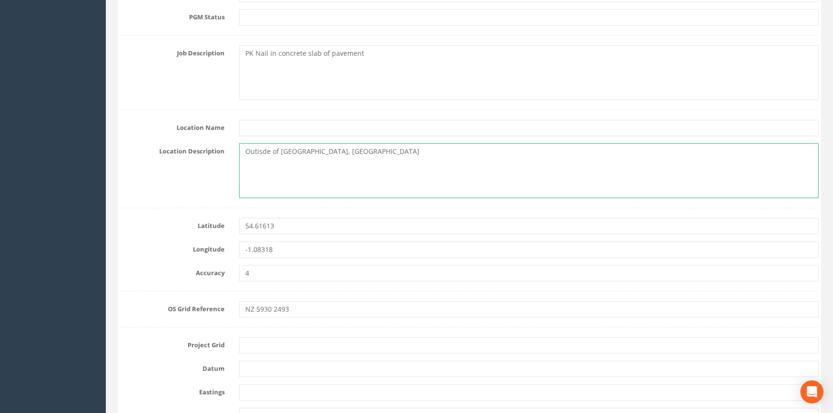
scroll to position [394, 0]
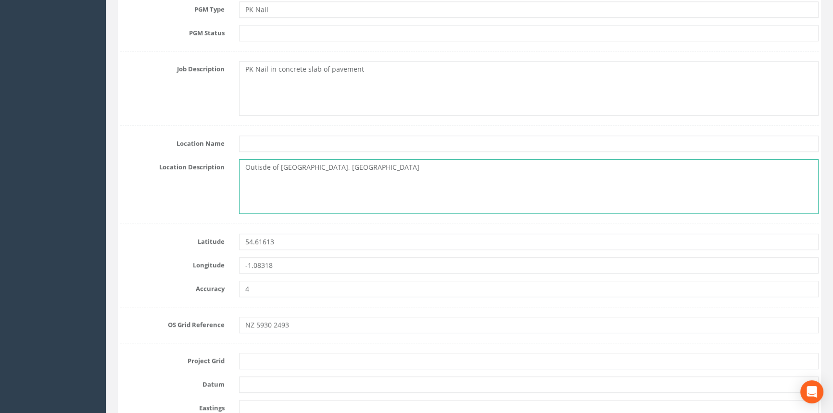
click at [256, 168] on textarea "Outisde of [GEOGRAPHIC_DATA], [GEOGRAPHIC_DATA]" at bounding box center [528, 186] width 579 height 55
click at [260, 168] on textarea "Outisde of [GEOGRAPHIC_DATA], [GEOGRAPHIC_DATA]" at bounding box center [528, 186] width 579 height 55
drag, startPoint x: 532, startPoint y: 165, endPoint x: 474, endPoint y: 203, distance: 68.8
click at [532, 165] on textarea "Outside of [GEOGRAPHIC_DATA], [GEOGRAPHIC_DATA]" at bounding box center [528, 186] width 579 height 55
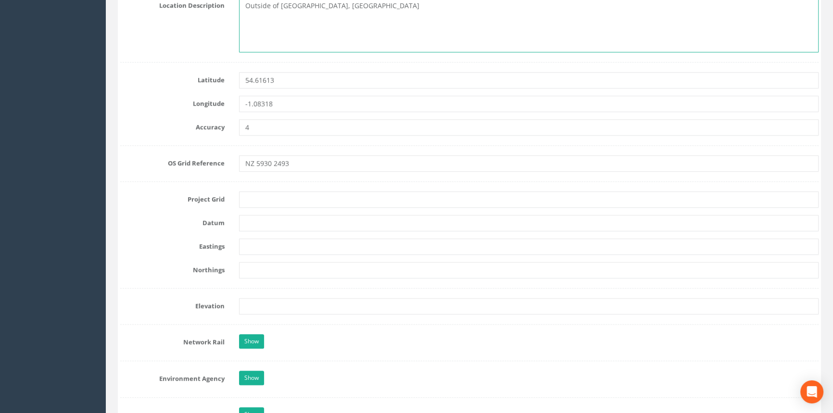
scroll to position [657, 0]
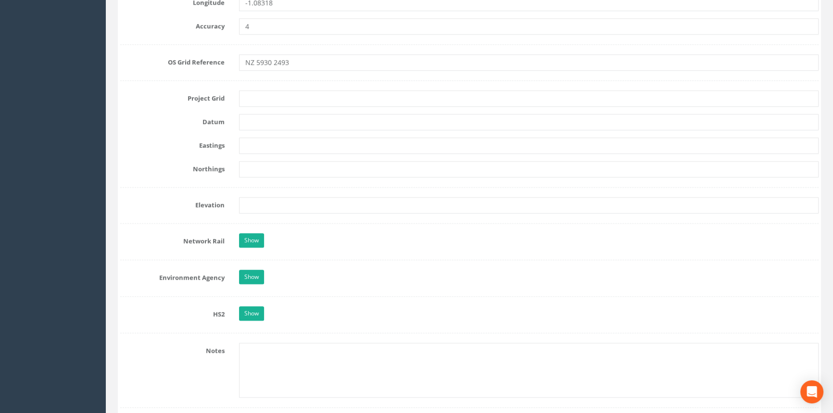
type textarea "Outside of [GEOGRAPHIC_DATA], [GEOGRAPHIC_DATA]"
click at [278, 88] on form "Cancel Save Delete Job Number 25ST132663 Job Number Suffix BRA E6-1 Survey Date…" at bounding box center [469, 195] width 698 height 1466
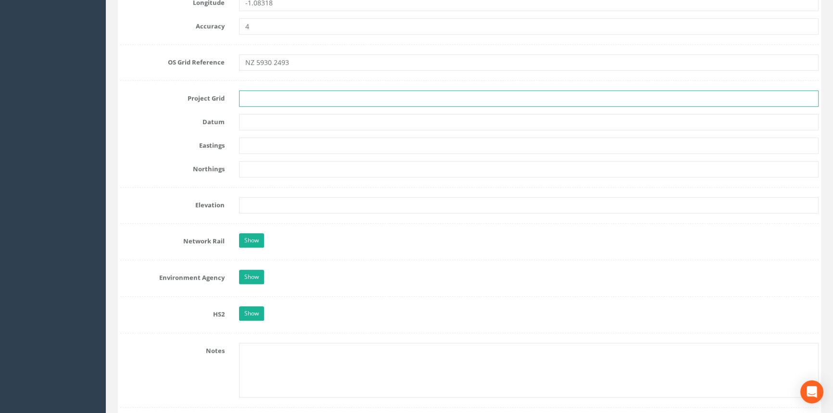
click at [278, 97] on input "text" at bounding box center [528, 98] width 579 height 16
type input "OS GRID"
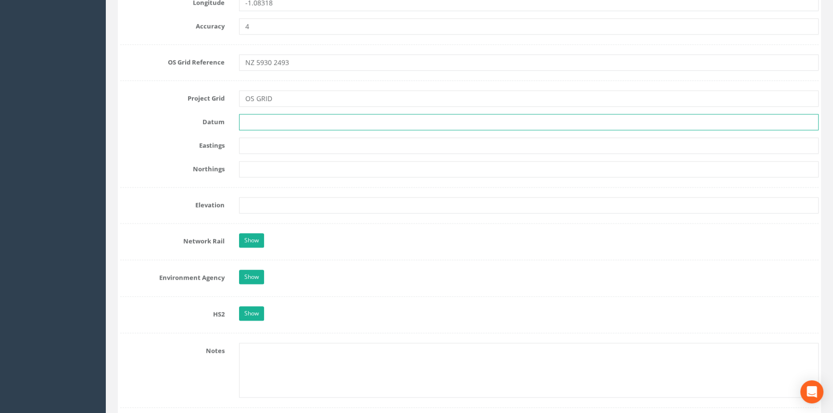
click at [262, 125] on input "text" at bounding box center [528, 122] width 579 height 16
type input "NEWLYN"
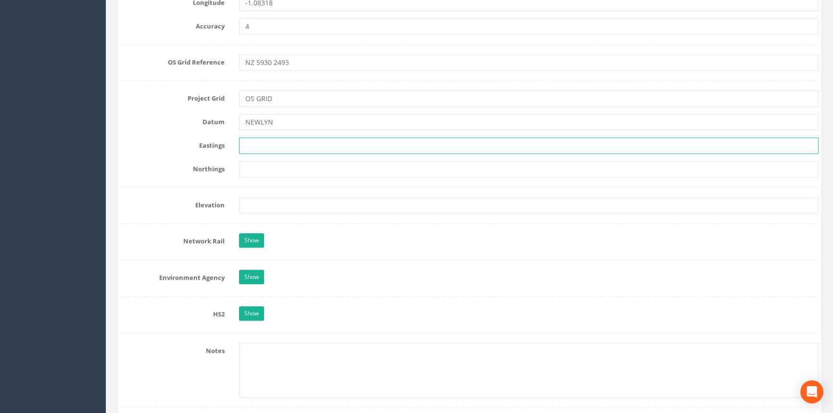
click at [247, 145] on input "text" at bounding box center [528, 145] width 579 height 16
click at [353, 147] on input "text" at bounding box center [528, 145] width 579 height 16
paste input "459305.252"
type input "459305.252"
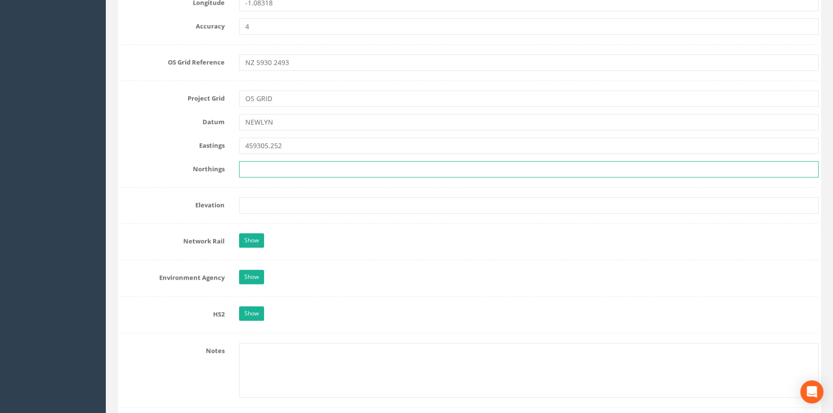
click at [312, 176] on input "text" at bounding box center [528, 169] width 579 height 16
paste input "524938.268"
type input "524938.268"
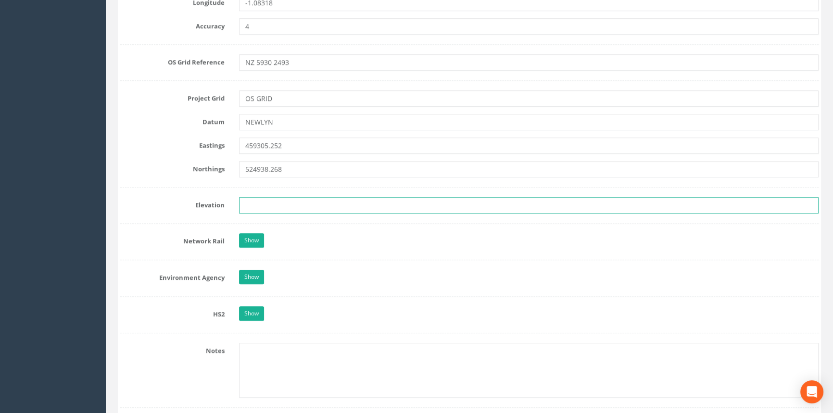
click at [274, 202] on input "text" at bounding box center [528, 205] width 579 height 16
paste input "6.060"
type input "6.060"
click at [255, 241] on link "Show" at bounding box center [251, 240] width 25 height 14
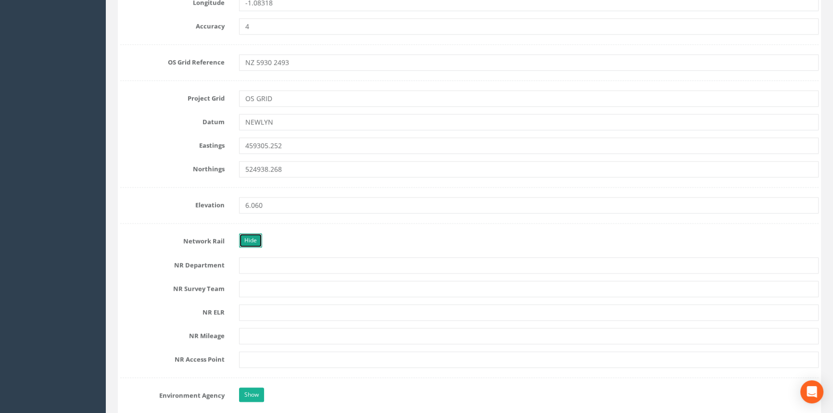
click at [255, 241] on link "Hide" at bounding box center [250, 240] width 23 height 14
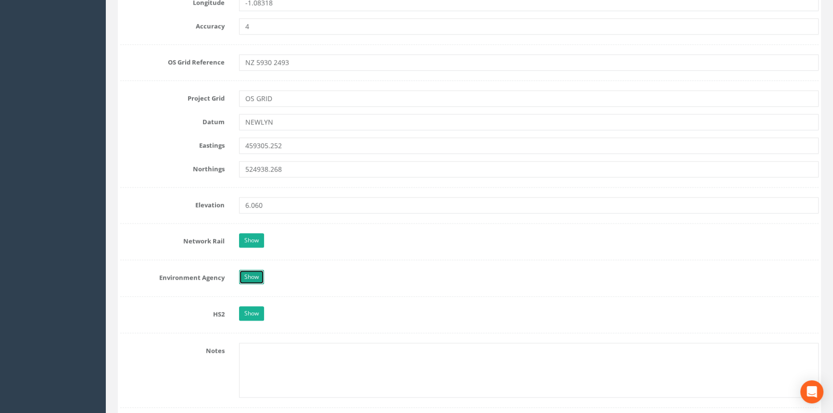
click at [250, 276] on link "Show" at bounding box center [251, 277] width 25 height 14
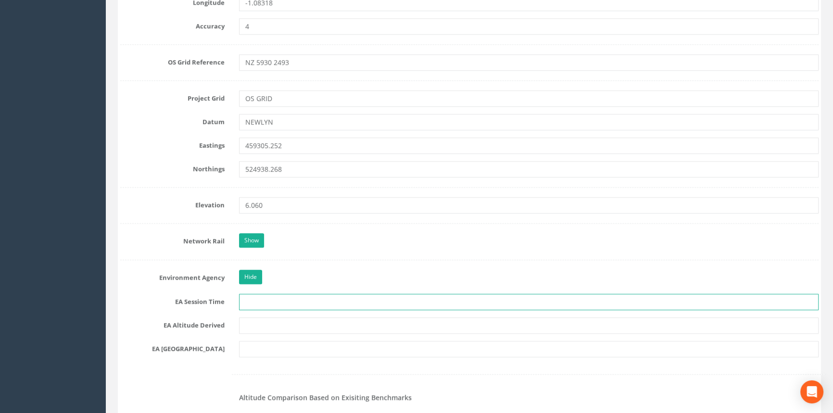
click at [268, 298] on input "text" at bounding box center [528, 302] width 579 height 16
type input "2x3mins"
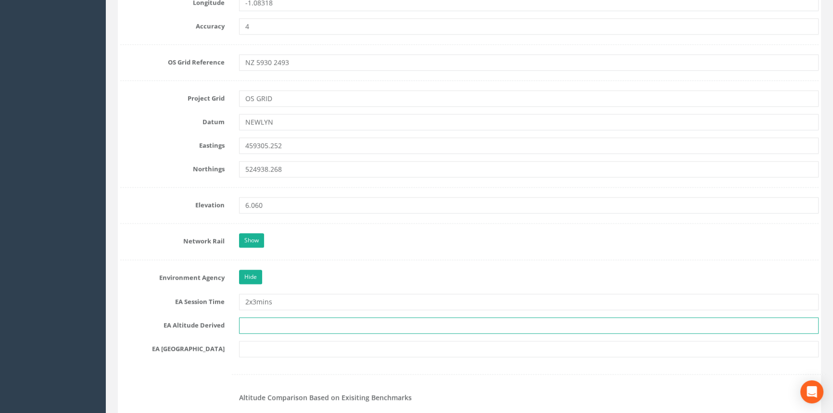
click at [265, 323] on input "text" at bounding box center [528, 325] width 579 height 16
type input "Network RTK & Best fit Levelling"
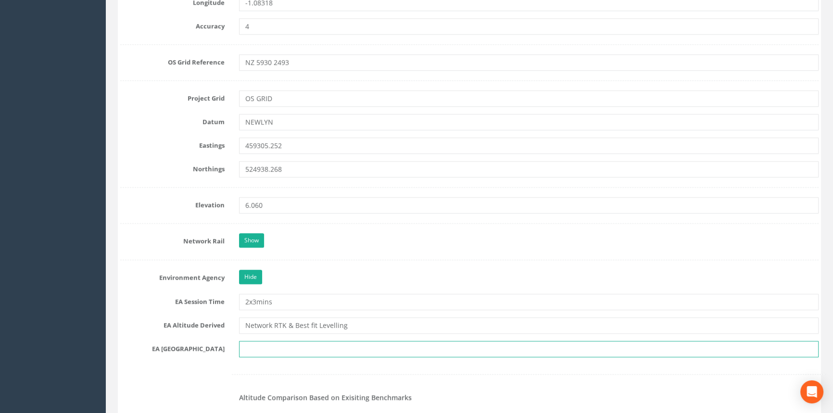
click at [278, 349] on input "text" at bounding box center [528, 349] width 579 height 16
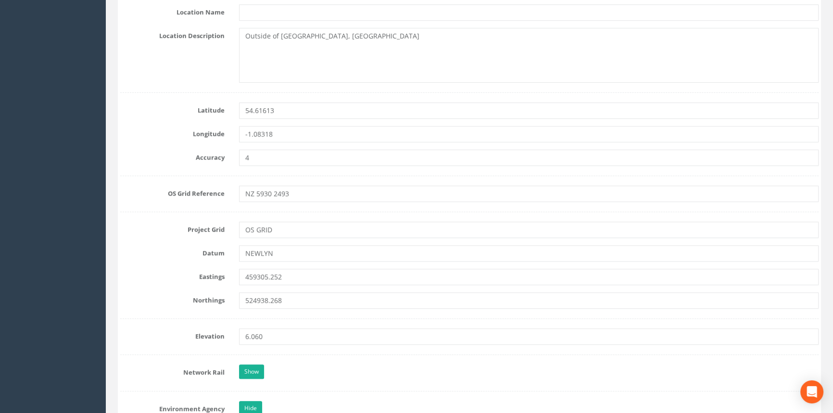
scroll to position [569, 0]
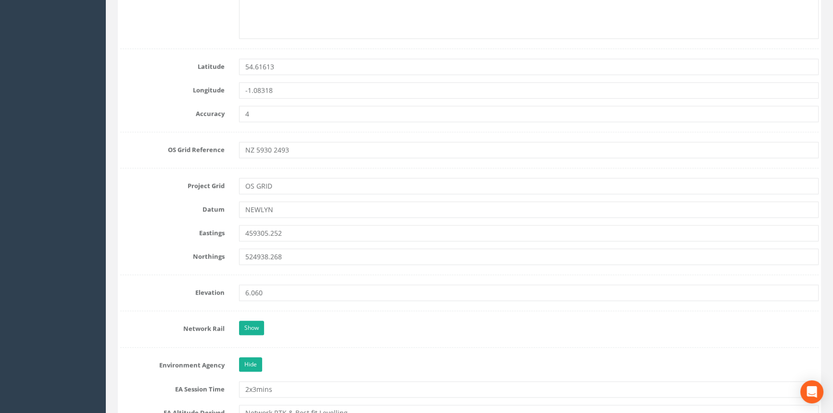
type input "NZ 5924"
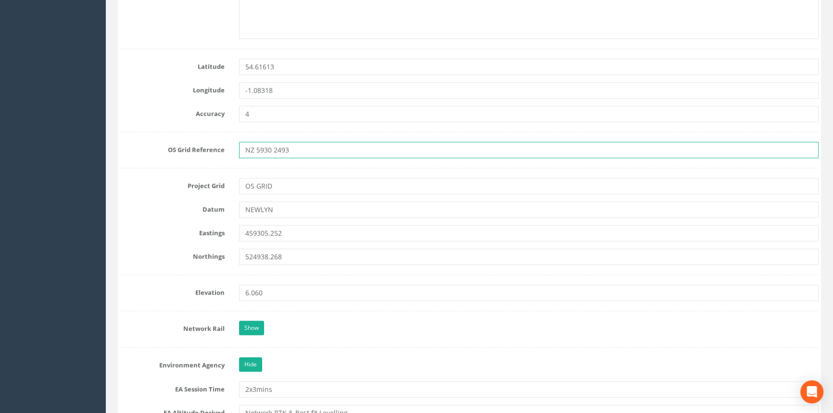
click at [328, 156] on input "NZ 5930 2493" at bounding box center [528, 150] width 579 height 16
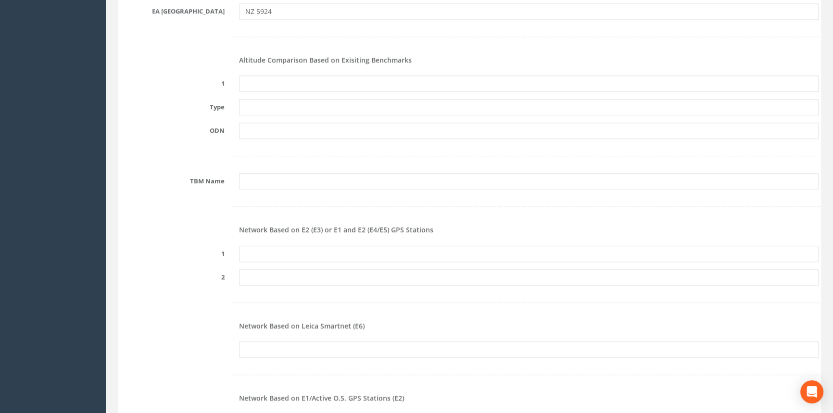
scroll to position [919, 0]
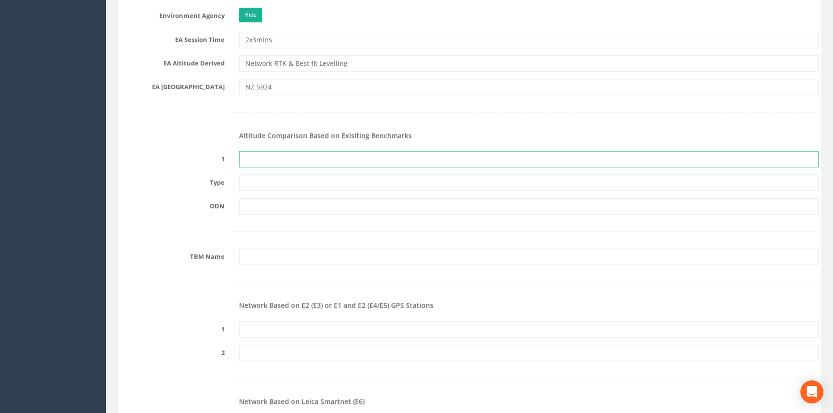
click at [338, 158] on input "text" at bounding box center [528, 159] width 579 height 16
type input "None Recovered"
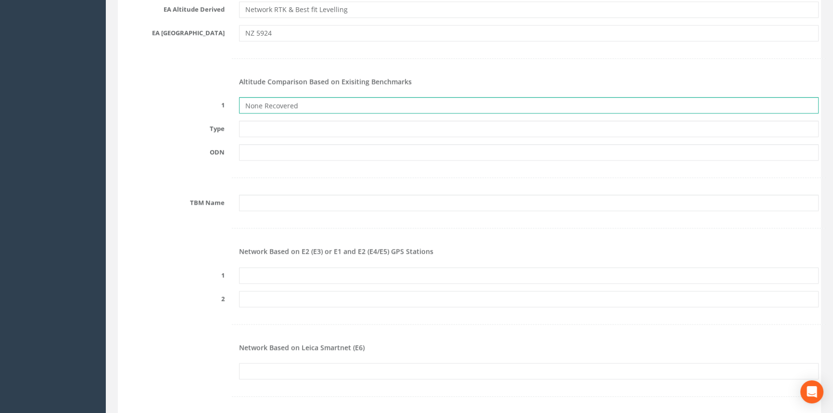
scroll to position [1050, 0]
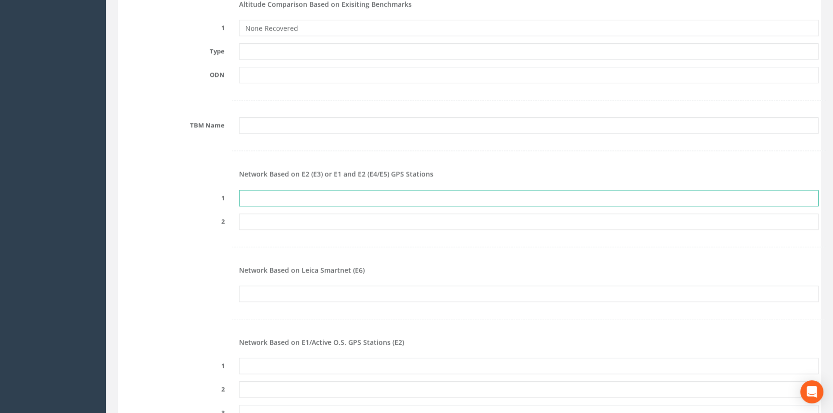
click at [323, 199] on input "text" at bounding box center [528, 198] width 579 height 16
click at [323, 198] on input "text" at bounding box center [528, 198] width 579 height 16
paste input "PRS159826966083"
type input "PRS159826966083"
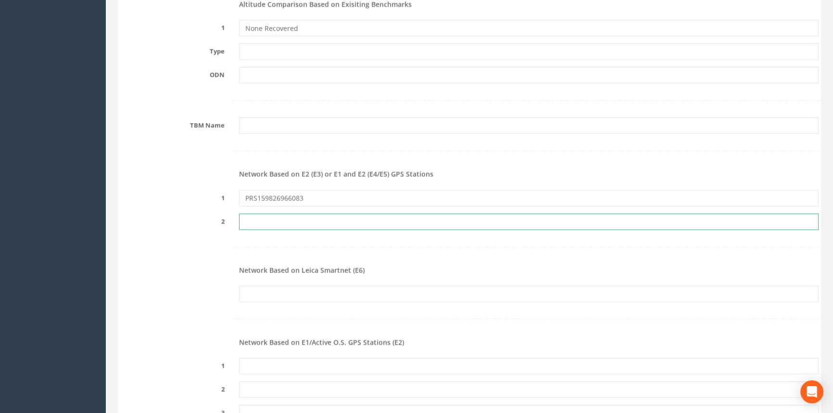
click at [269, 215] on input "text" at bounding box center [528, 221] width 579 height 16
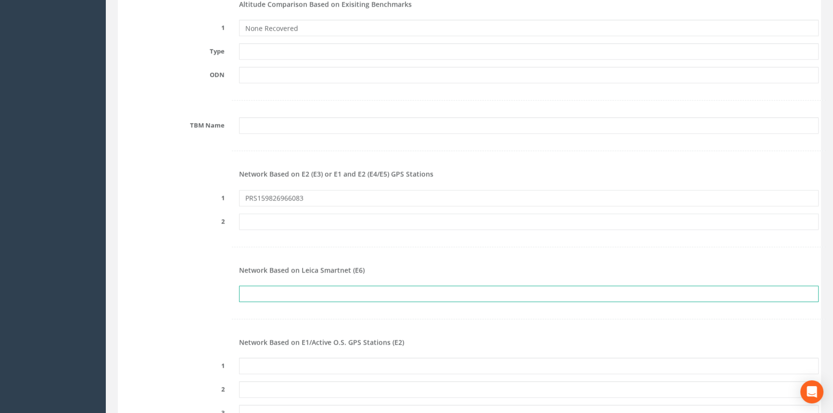
click at [271, 286] on input "text" at bounding box center [528, 294] width 579 height 16
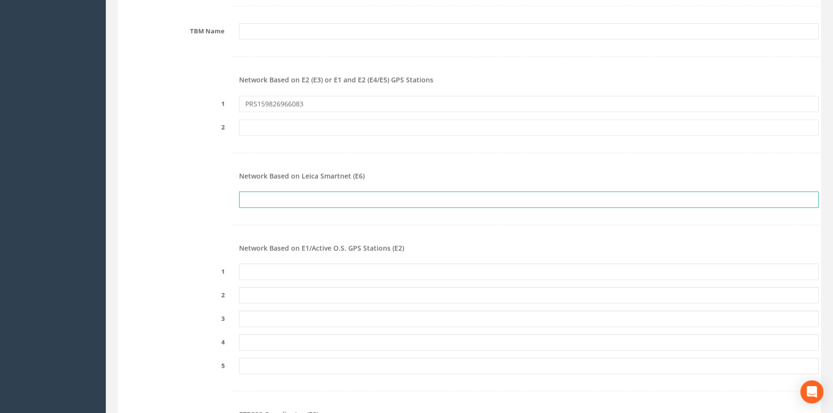
scroll to position [1269, 0]
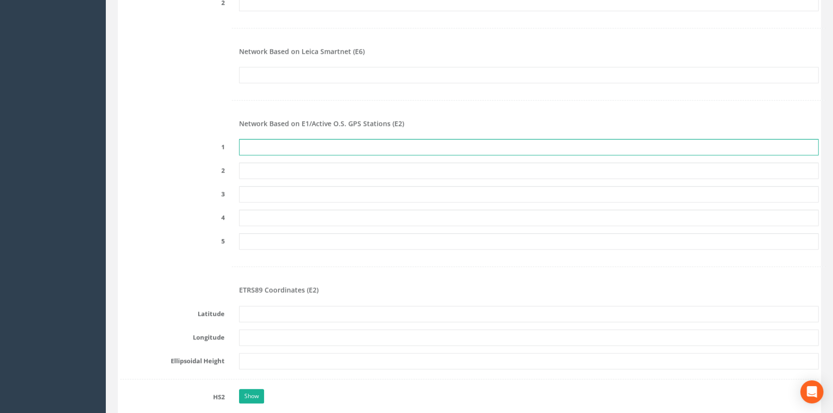
click at [285, 148] on input "text" at bounding box center [528, 147] width 579 height 16
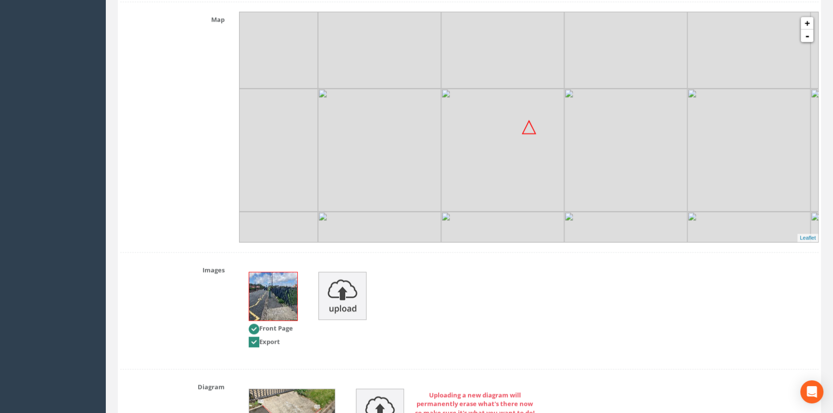
scroll to position [1912, 0]
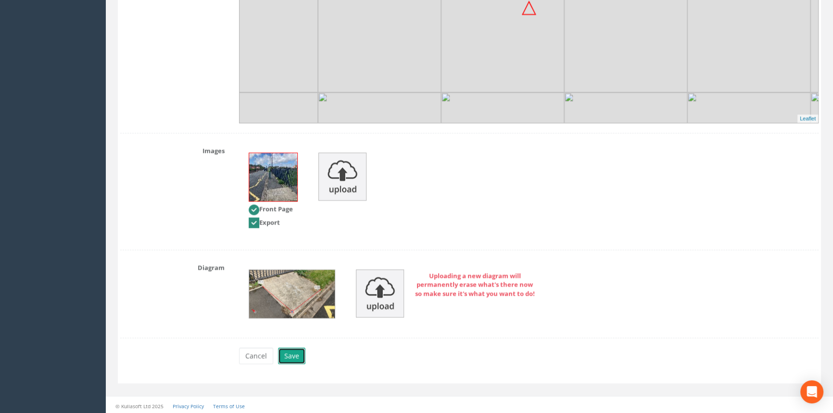
click at [293, 351] on button "Save" at bounding box center [291, 356] width 27 height 16
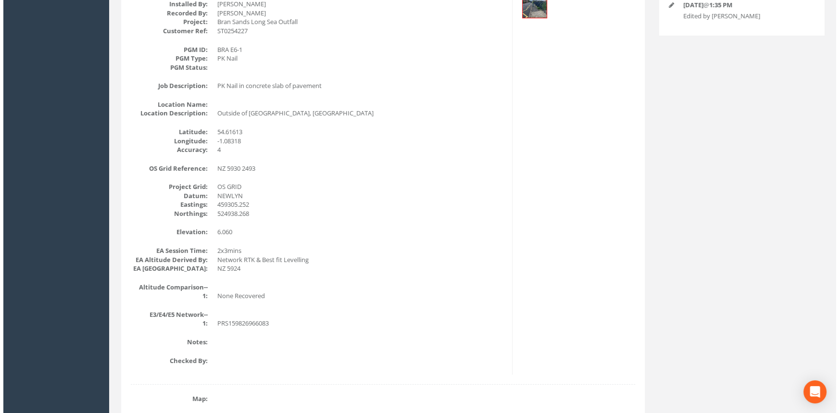
scroll to position [0, 0]
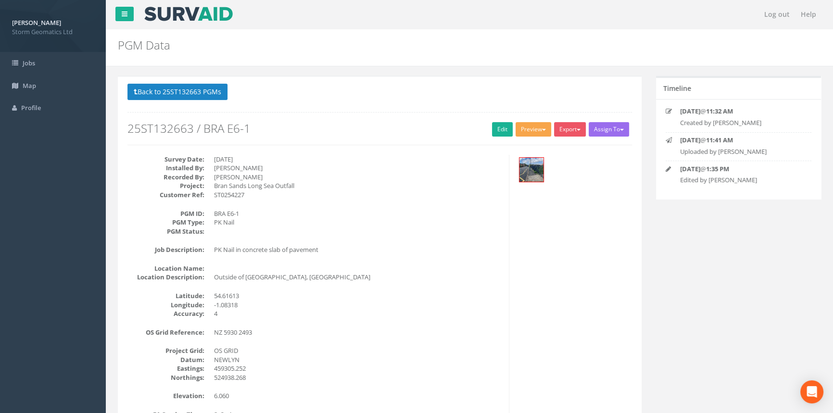
click at [519, 129] on button "Preview" at bounding box center [533, 129] width 36 height 14
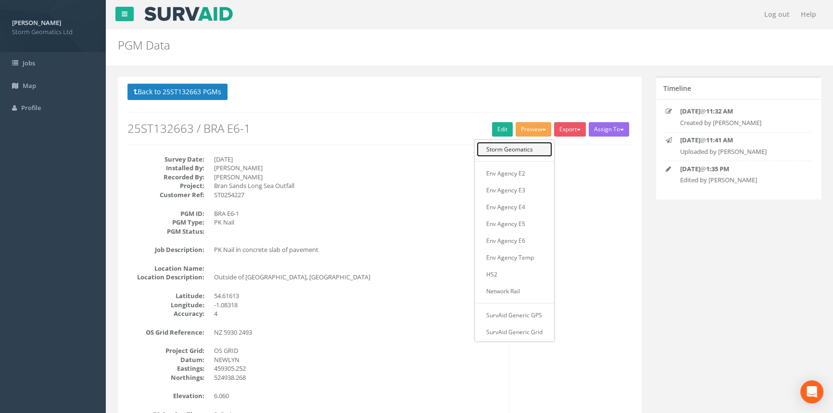
click at [500, 148] on link "Storm Geomatics" at bounding box center [513, 149] width 75 height 15
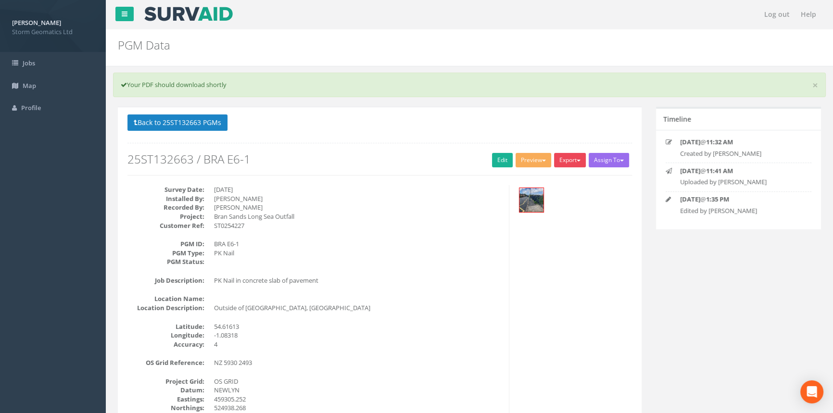
click at [574, 164] on button "Export" at bounding box center [570, 160] width 32 height 14
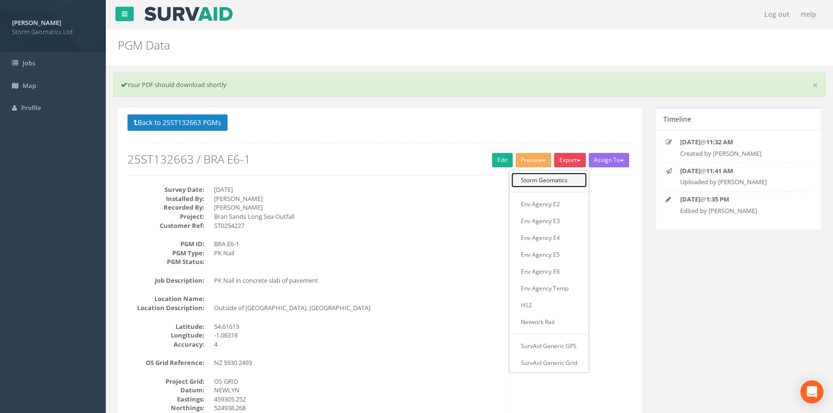
click at [554, 183] on link "Storm Geomatics" at bounding box center [548, 180] width 75 height 15
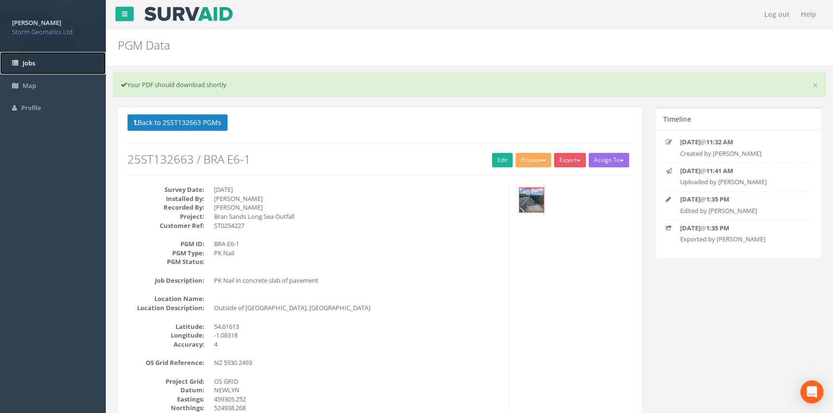
click at [66, 59] on link "Jobs" at bounding box center [53, 63] width 106 height 23
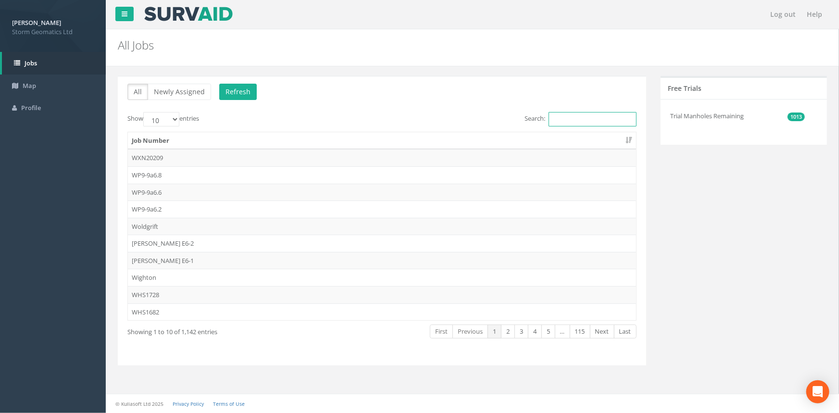
click at [577, 117] on input "Search:" at bounding box center [592, 119] width 88 height 14
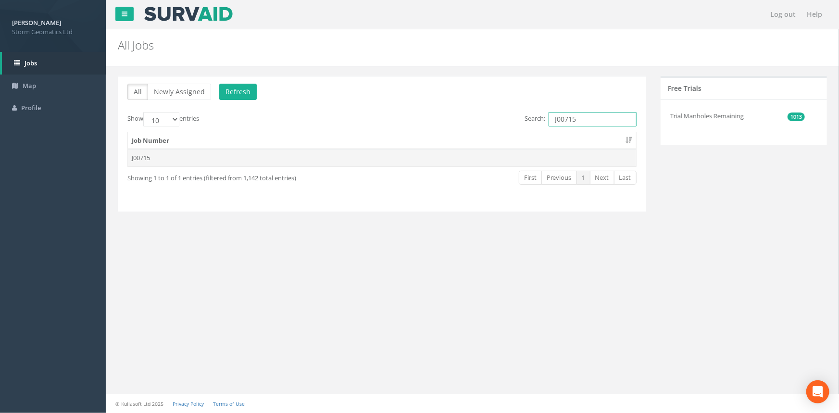
type input "J00715"
click at [522, 152] on td "J00715" at bounding box center [382, 157] width 508 height 17
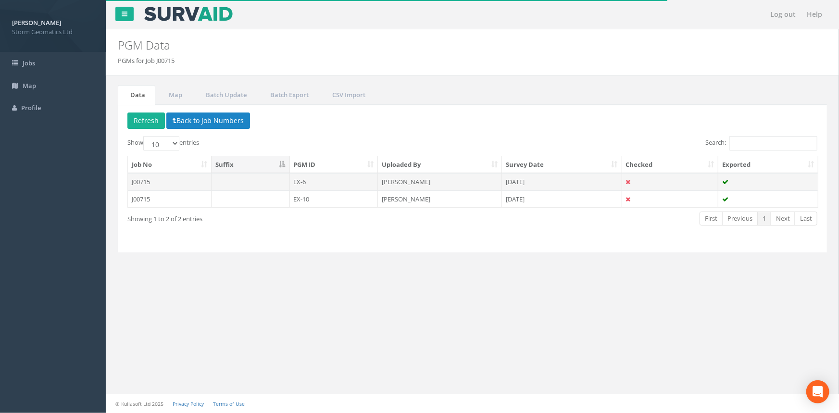
click at [179, 179] on td "J00715" at bounding box center [170, 181] width 84 height 17
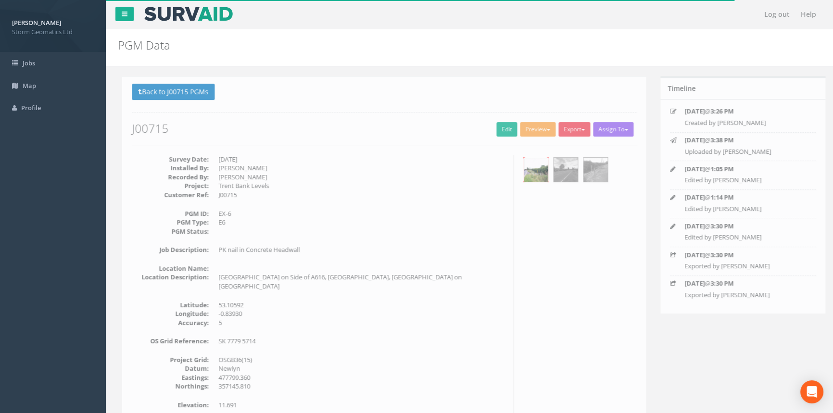
click at [528, 171] on img at bounding box center [531, 170] width 24 height 24
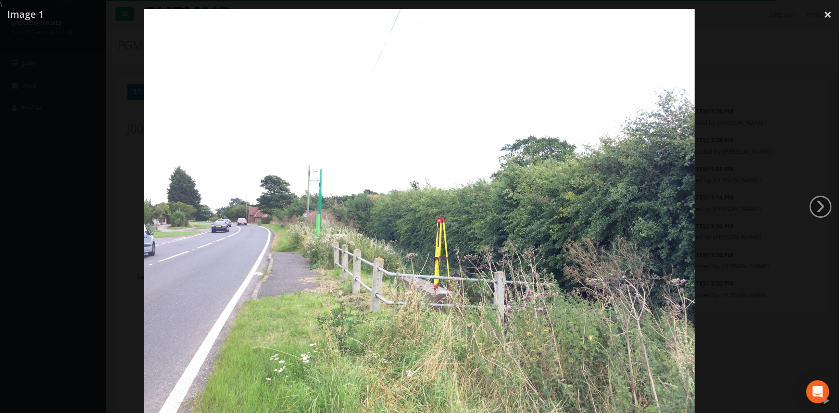
click at [84, 250] on div at bounding box center [419, 215] width 839 height 413
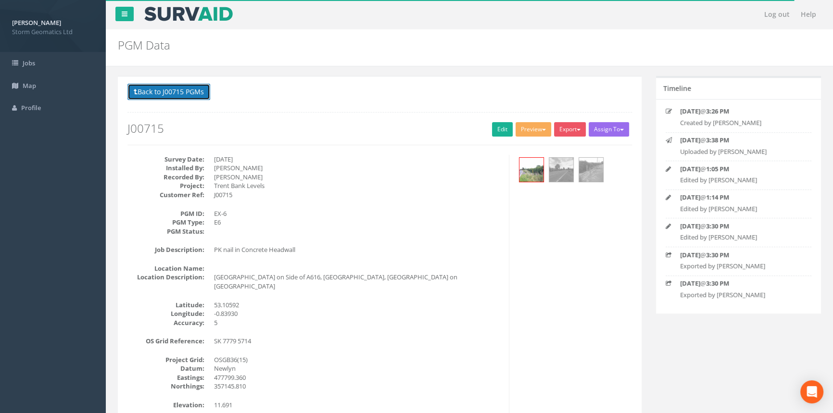
click at [171, 96] on button "Back to J00715 PGMs" at bounding box center [168, 92] width 83 height 16
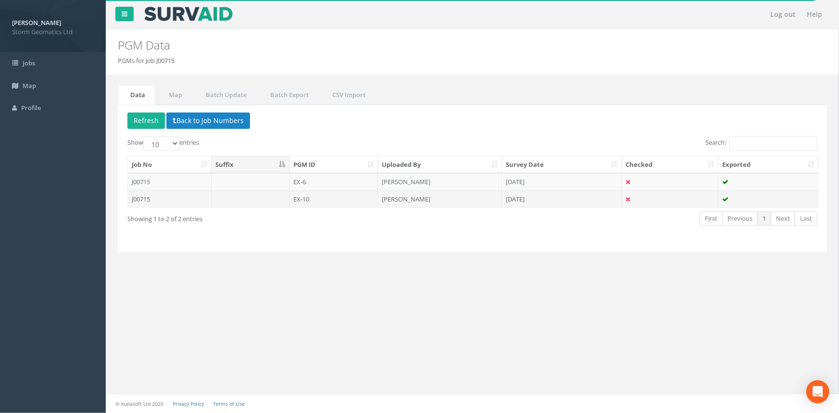
click at [201, 196] on td "J00715" at bounding box center [170, 198] width 84 height 17
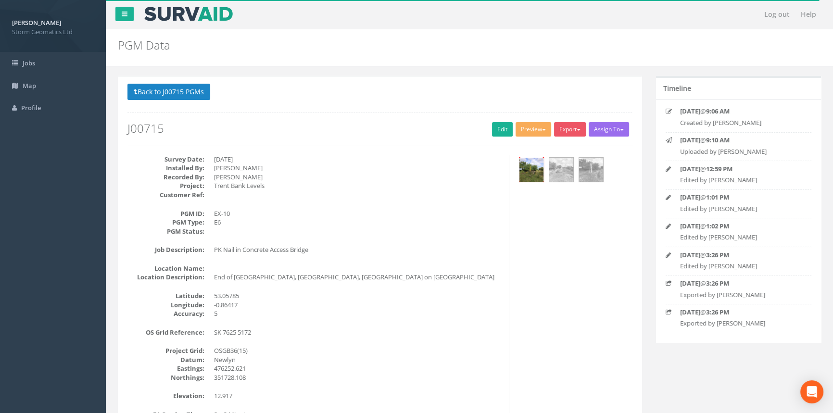
click at [525, 177] on img at bounding box center [531, 170] width 24 height 24
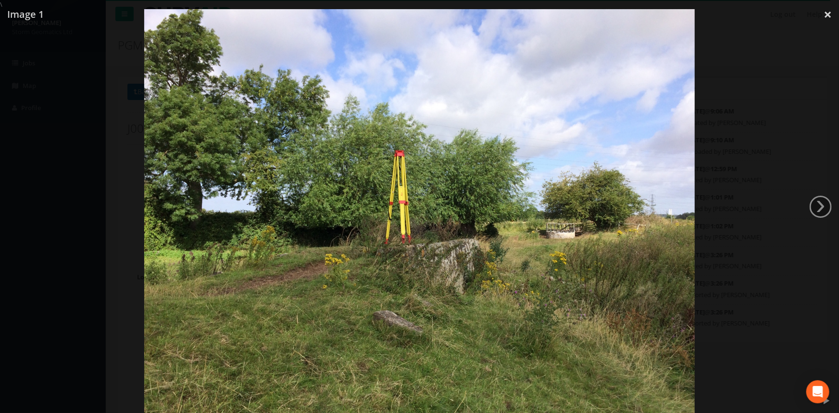
click at [79, 219] on div at bounding box center [419, 215] width 839 height 413
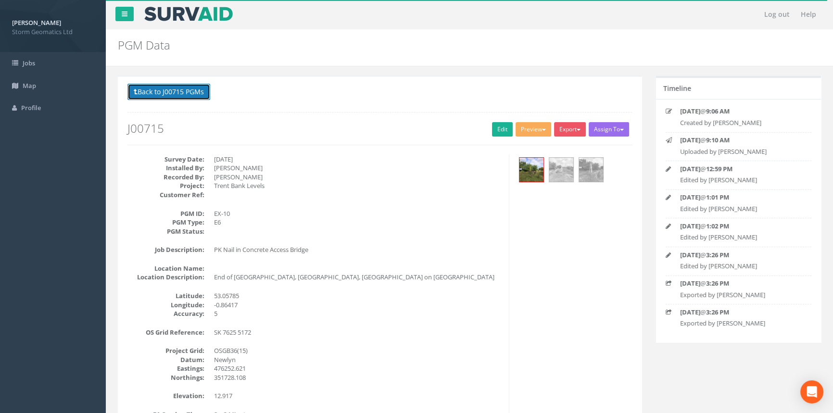
click at [184, 89] on button "Back to J00715 PGMs" at bounding box center [168, 92] width 83 height 16
